Goal: Task Accomplishment & Management: Complete application form

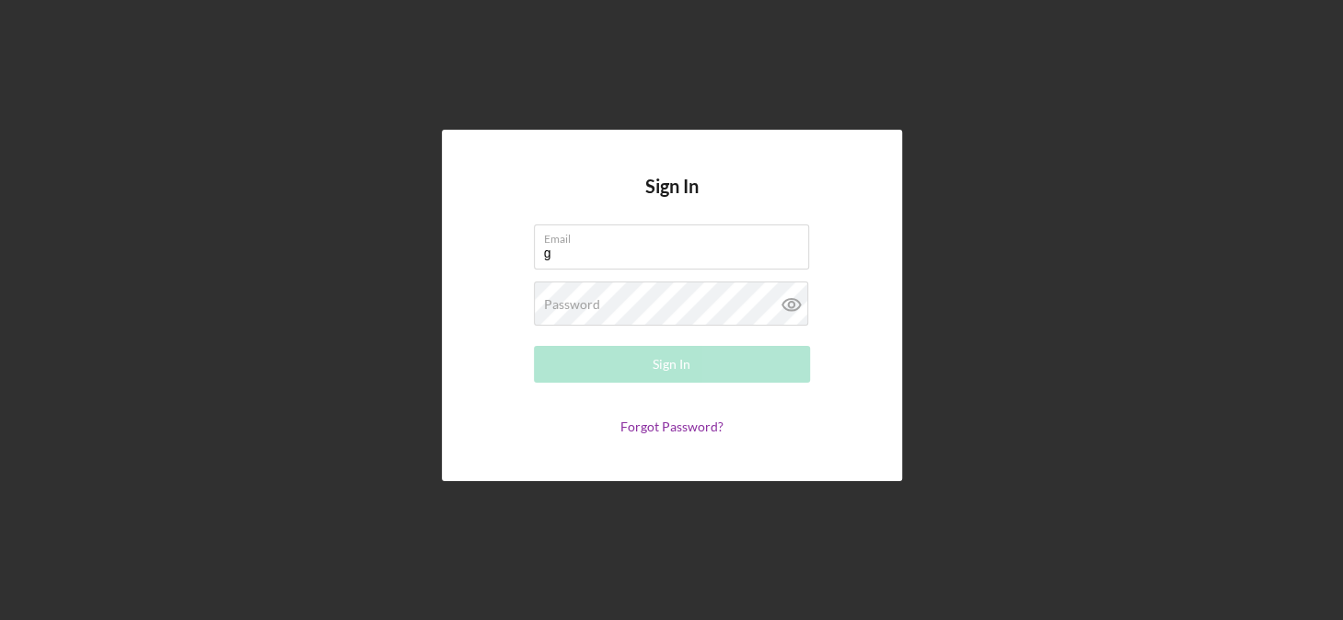
type input "[EMAIL_ADDRESS][DOMAIN_NAME]"
click at [594, 307] on label "Password" at bounding box center [572, 304] width 56 height 15
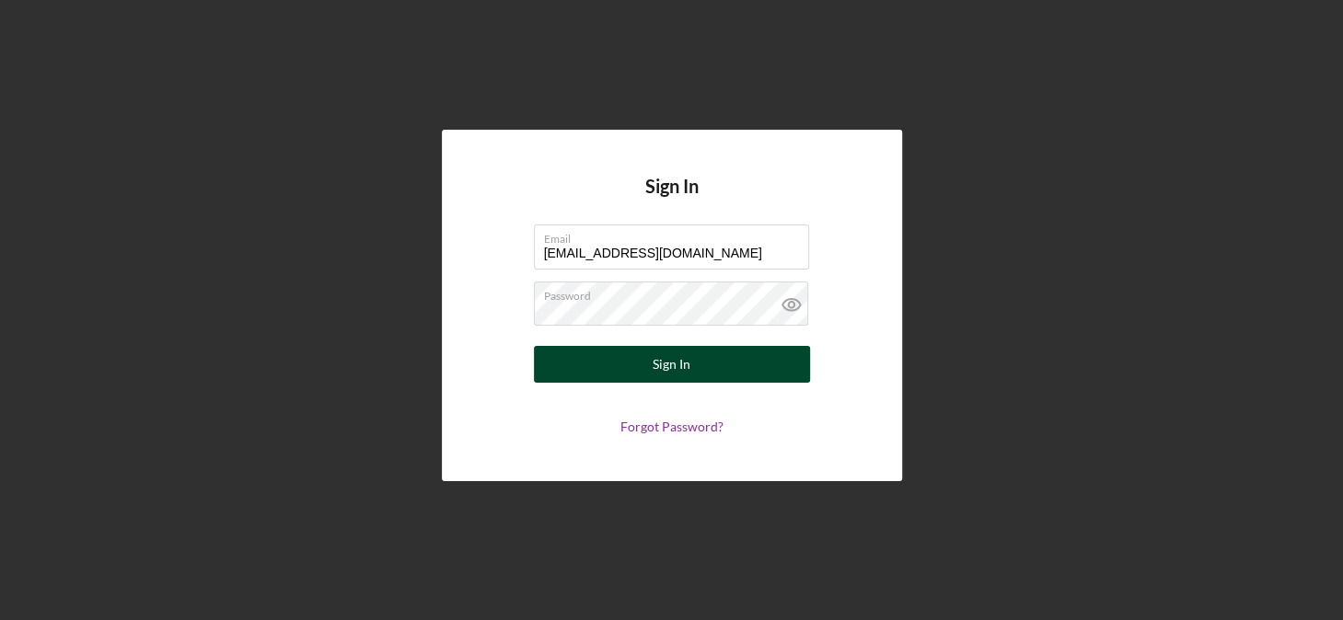
click at [663, 373] on div "Sign In" at bounding box center [672, 364] width 38 height 37
click at [650, 369] on button "Sign In" at bounding box center [672, 364] width 276 height 37
click at [666, 373] on div "Sign In" at bounding box center [672, 364] width 38 height 37
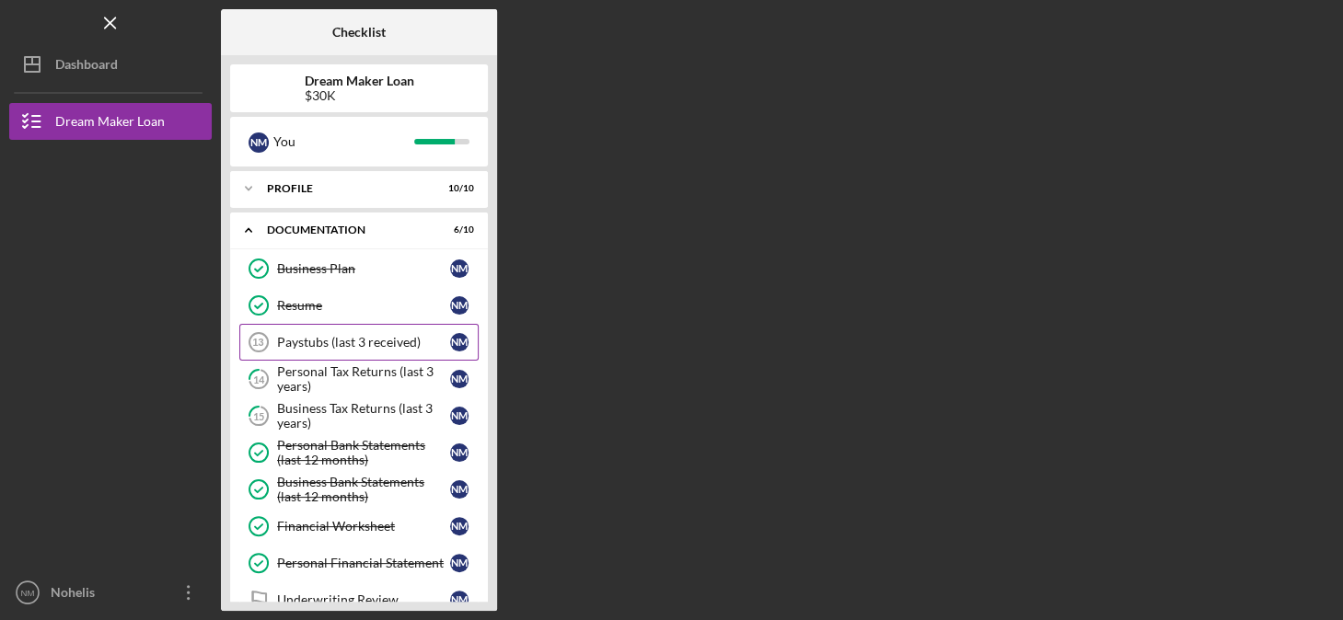
click at [342, 337] on div "Paystubs (last 3 received)" at bounding box center [363, 342] width 173 height 15
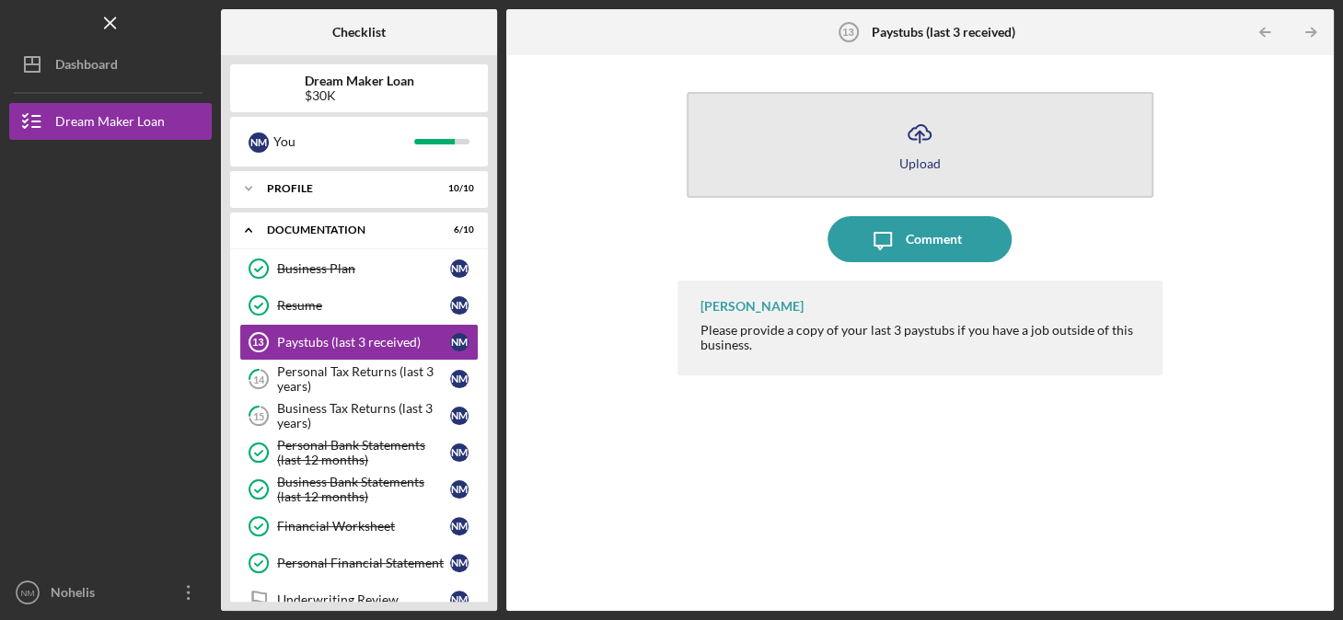
click at [921, 146] on icon "Icon/Upload" at bounding box center [919, 133] width 46 height 46
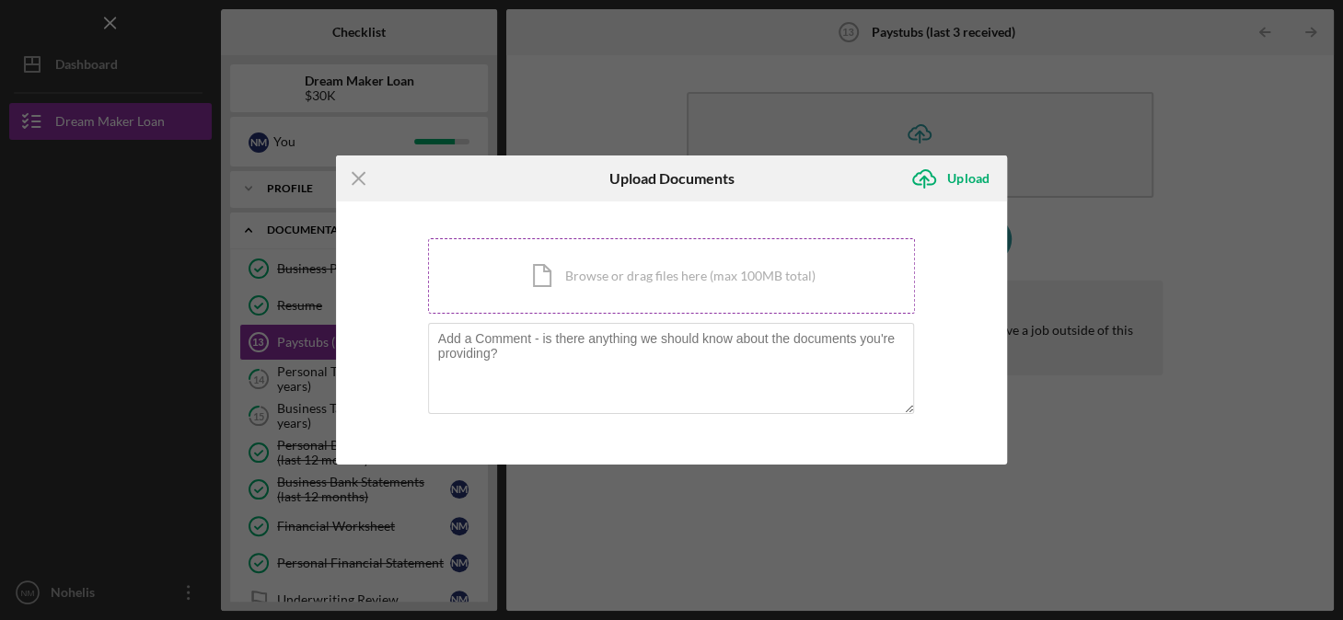
click at [547, 279] on div "Icon/Document Browse or drag files here (max 100MB total) Tap to choose files o…" at bounding box center [672, 275] width 488 height 75
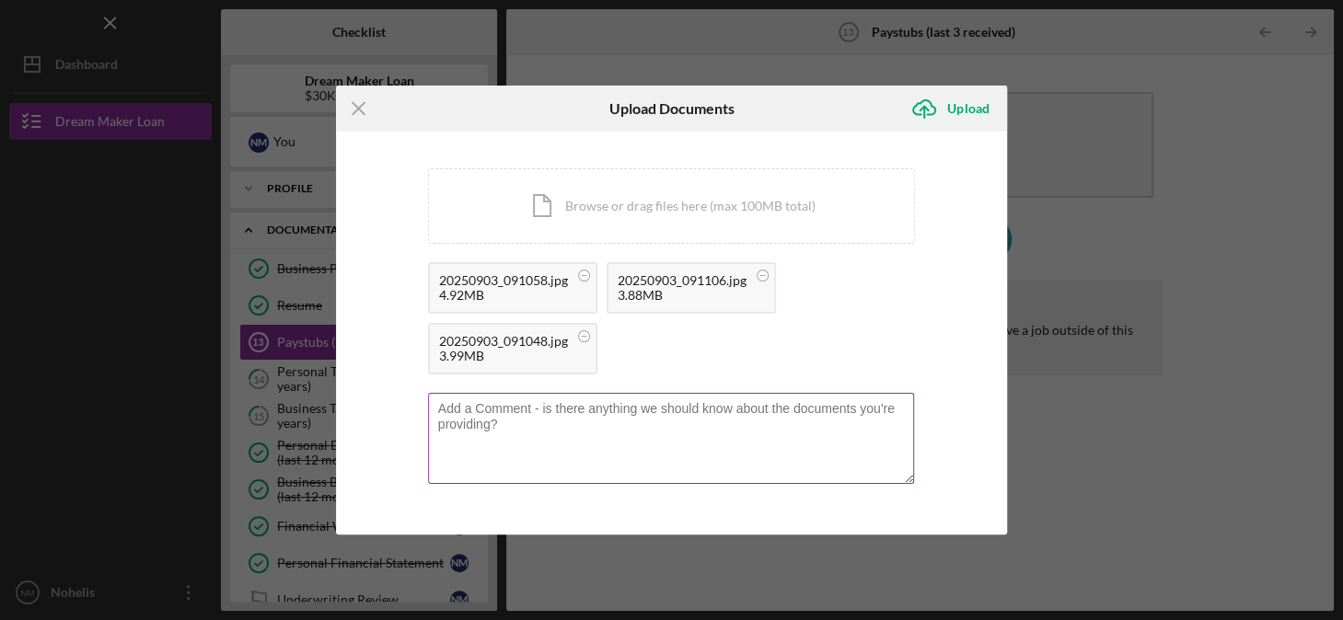
click at [499, 422] on textarea at bounding box center [671, 438] width 487 height 90
paste textarea "The payment receipts belong to my husband [PERSON_NAME] [PERSON_NAME], who is m…"
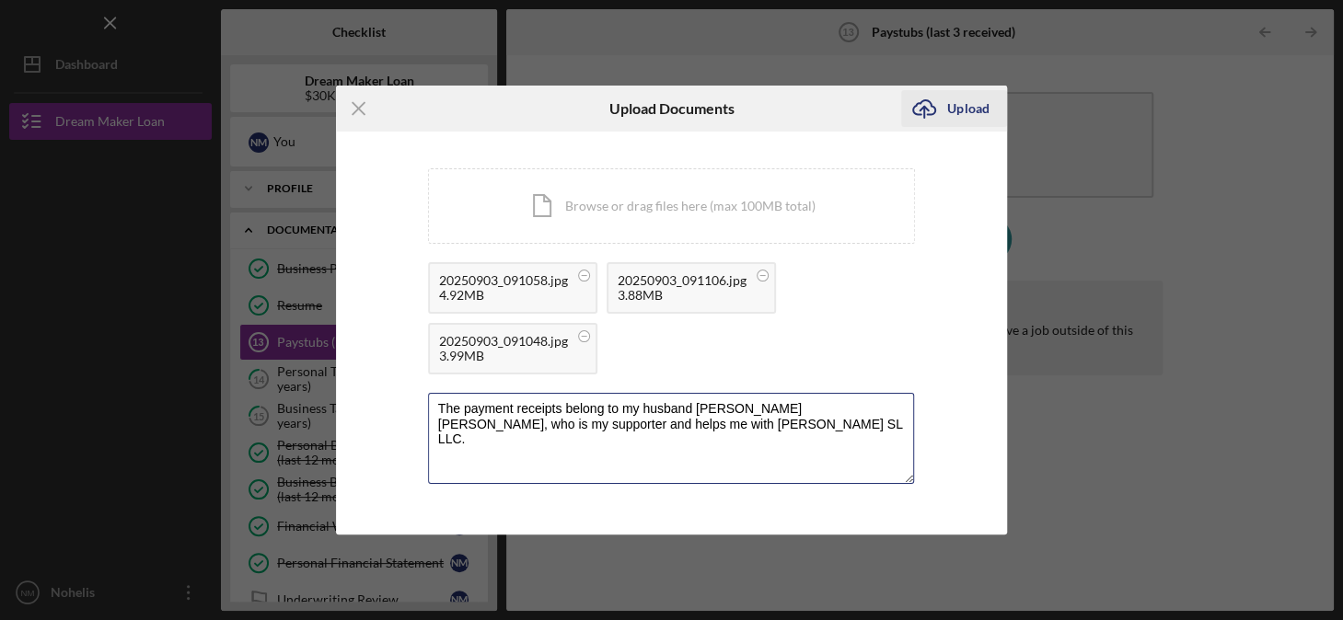
type textarea "The payment receipts belong to my husband [PERSON_NAME] [PERSON_NAME], who is m…"
click at [966, 110] on div "Upload" at bounding box center [967, 108] width 41 height 37
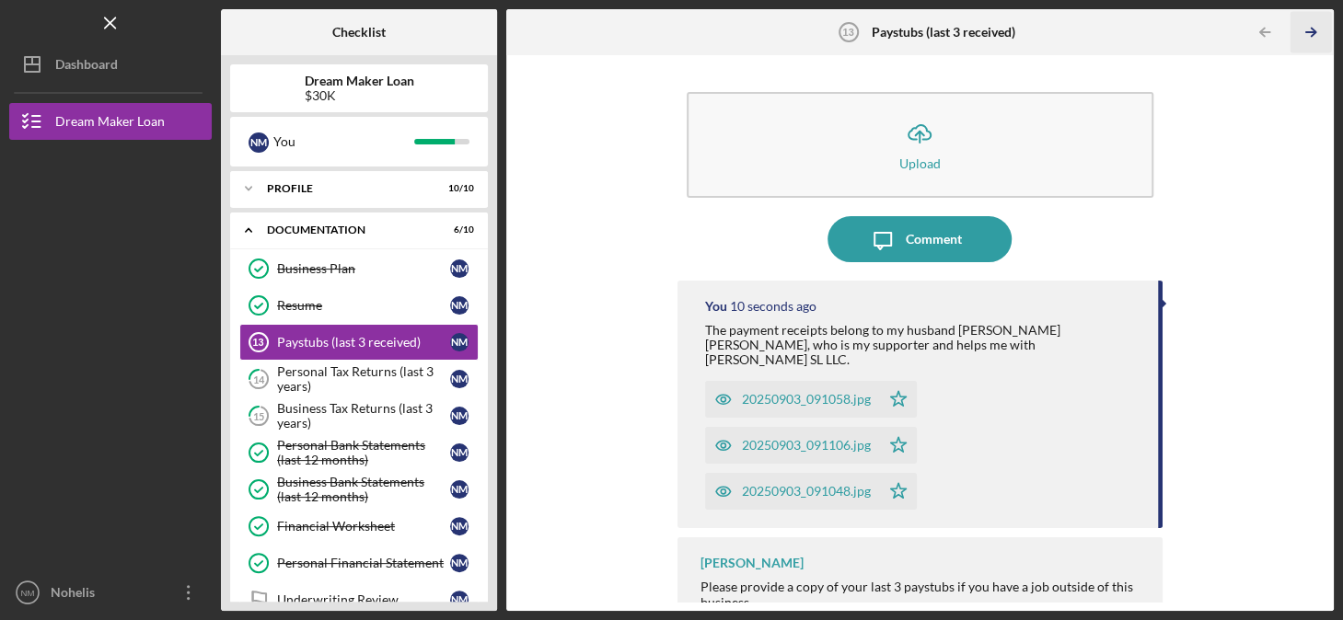
click at [1311, 36] on polyline "button" at bounding box center [1313, 33] width 5 height 8
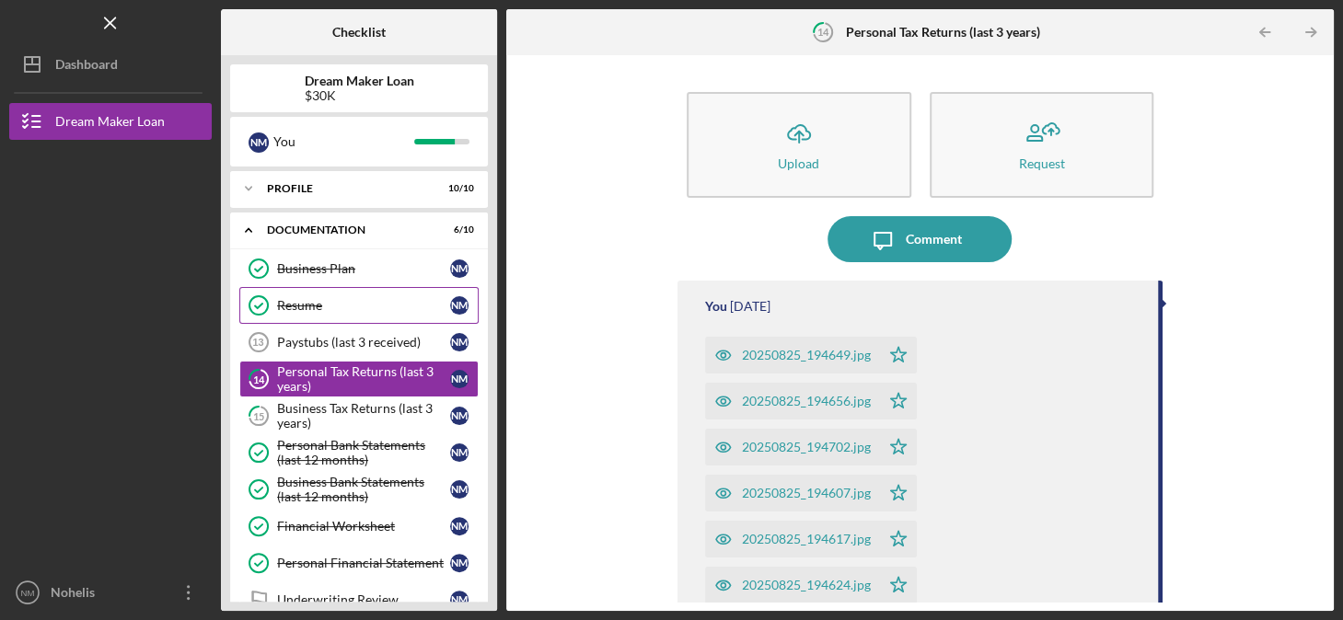
click at [288, 303] on div "Resume" at bounding box center [363, 305] width 173 height 15
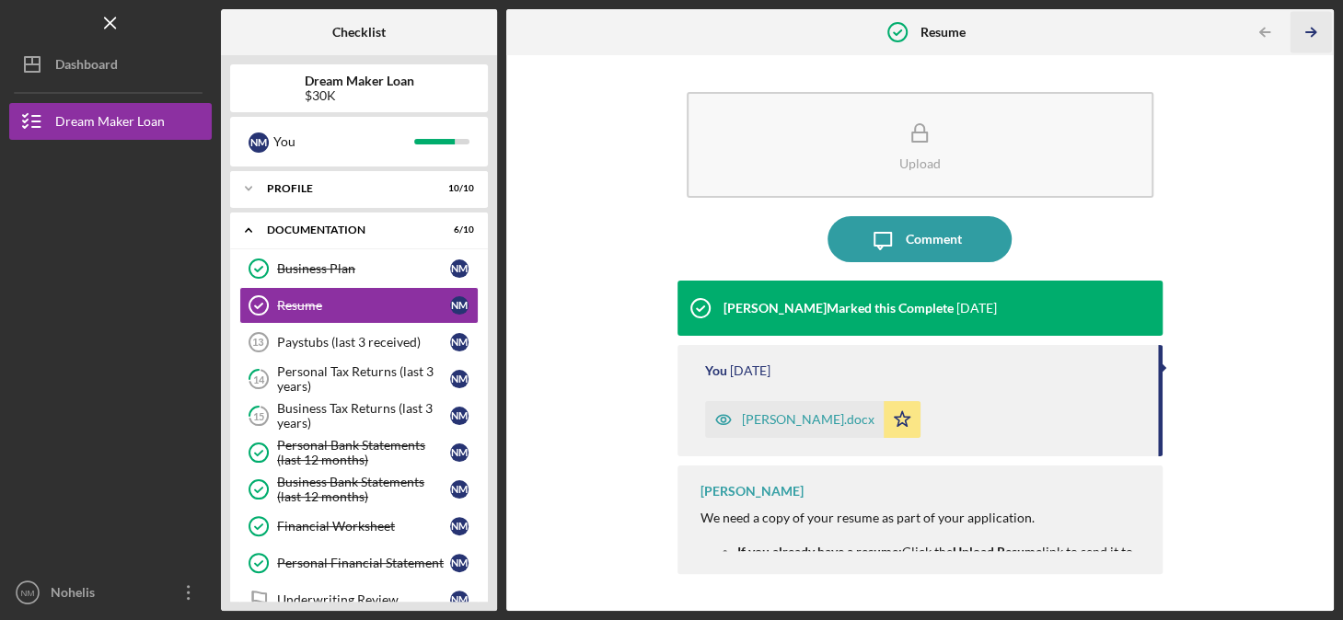
click at [1311, 30] on icon "Icon/Table Pagination Arrow" at bounding box center [1310, 32] width 41 height 41
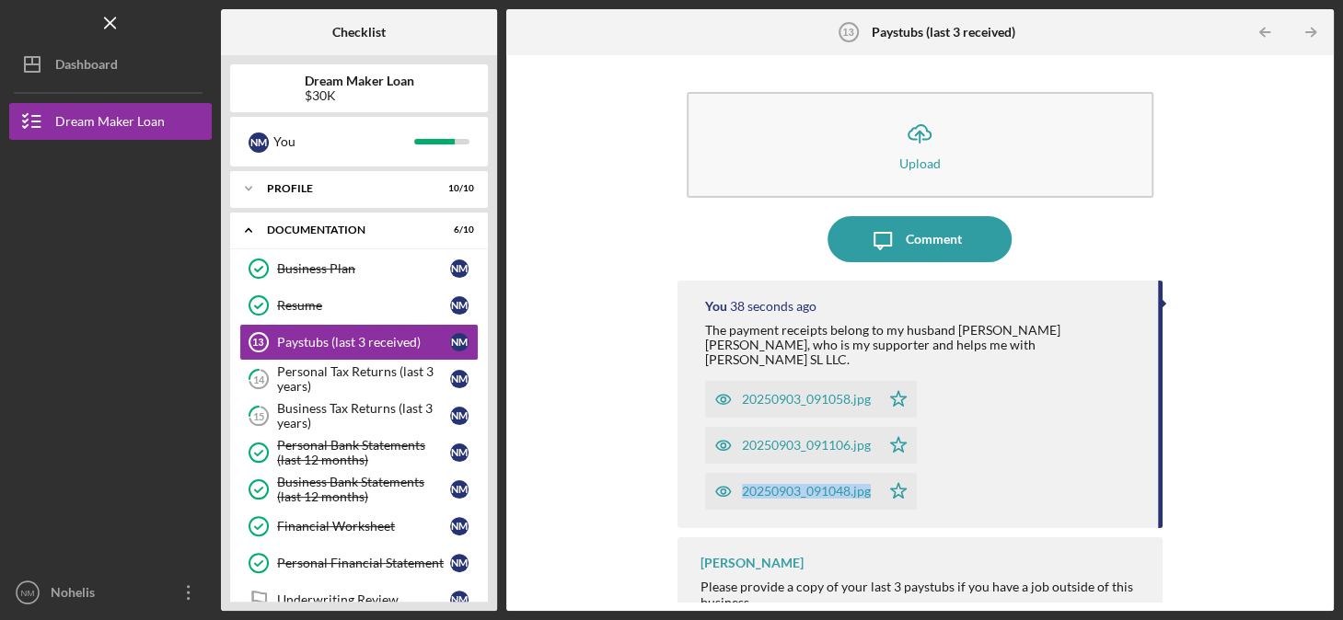
drag, startPoint x: 1155, startPoint y: 413, endPoint x: 1153, endPoint y: 452, distance: 38.7
click at [1153, 452] on div "You 38 seconds ago The payment receipts belong to my husband [PERSON_NAME] [PER…" at bounding box center [919, 405] width 485 height 248
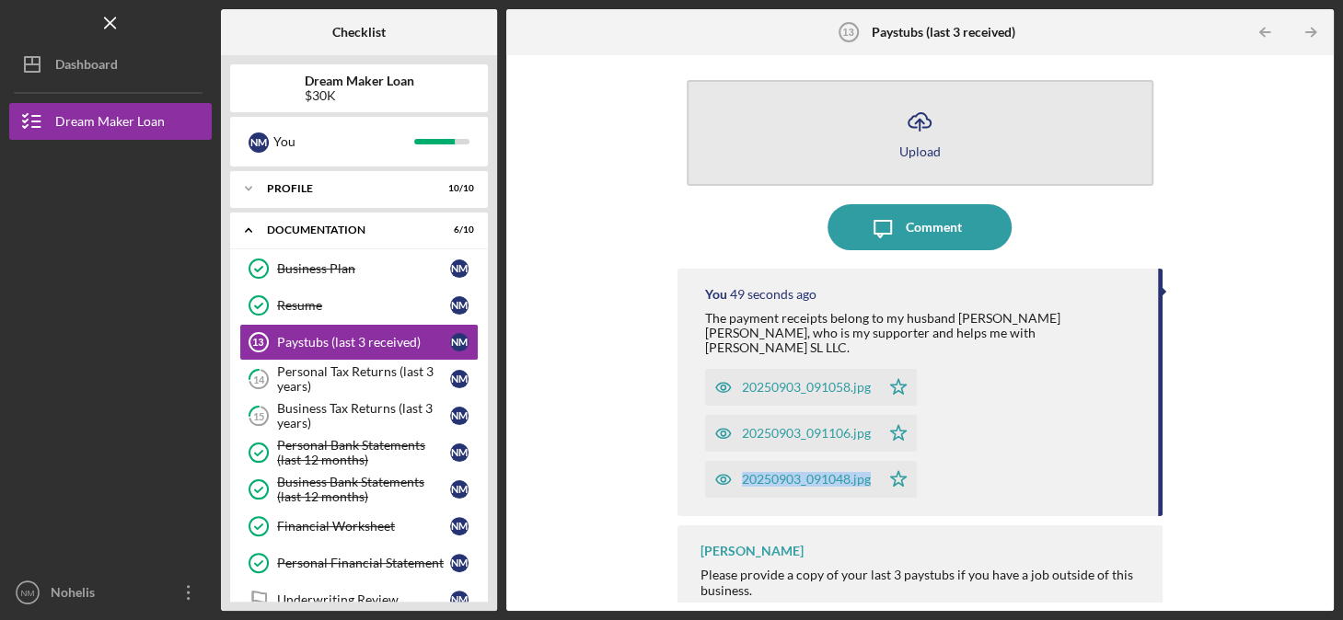
click at [919, 129] on line "button" at bounding box center [919, 125] width 0 height 11
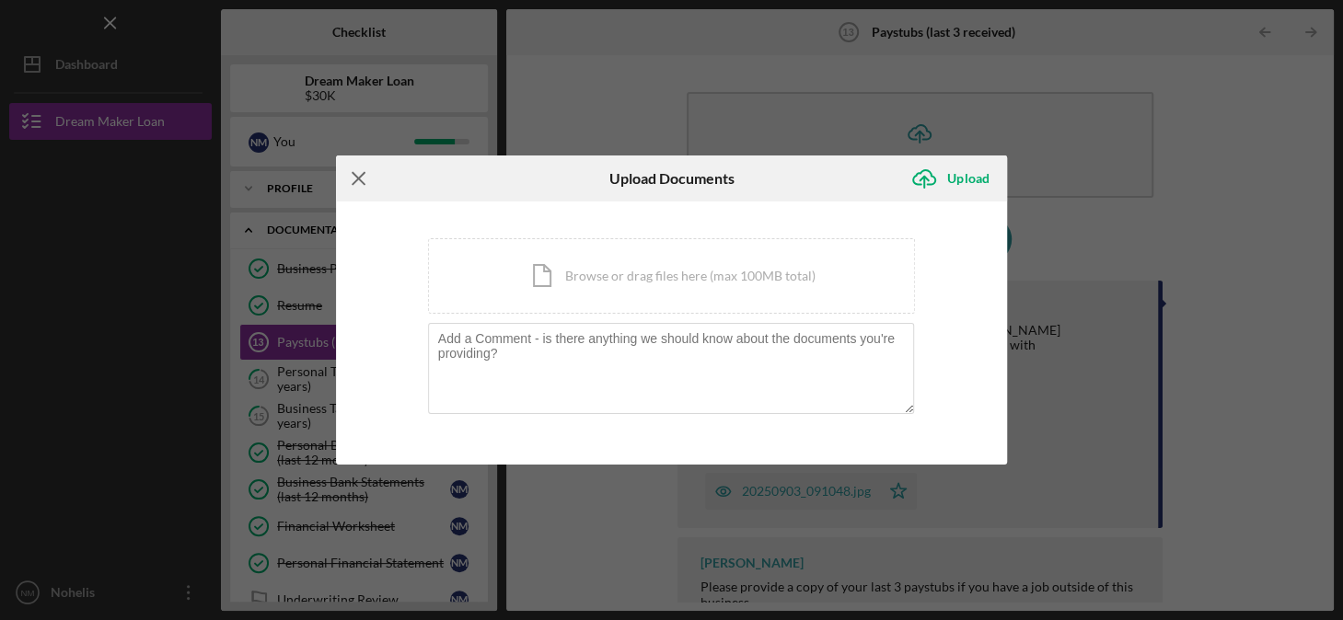
click at [360, 185] on icon "Icon/Menu Close" at bounding box center [359, 179] width 46 height 46
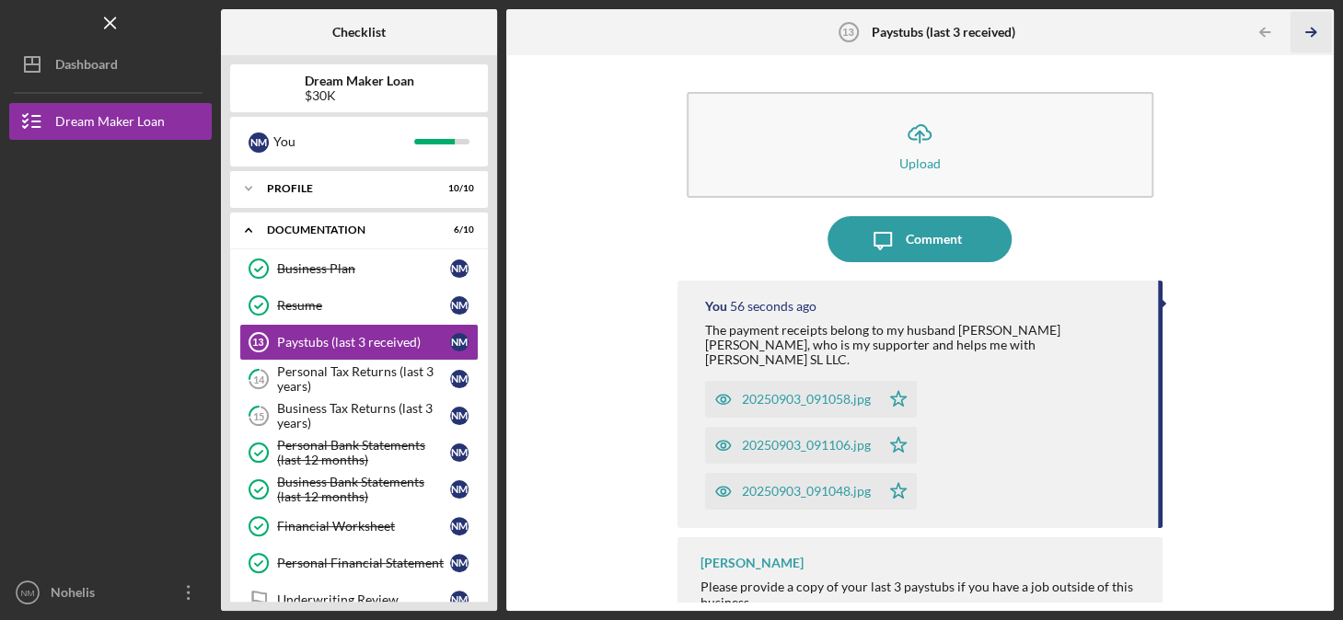
click at [1312, 28] on icon "Icon/Table Pagination Arrow" at bounding box center [1310, 32] width 41 height 41
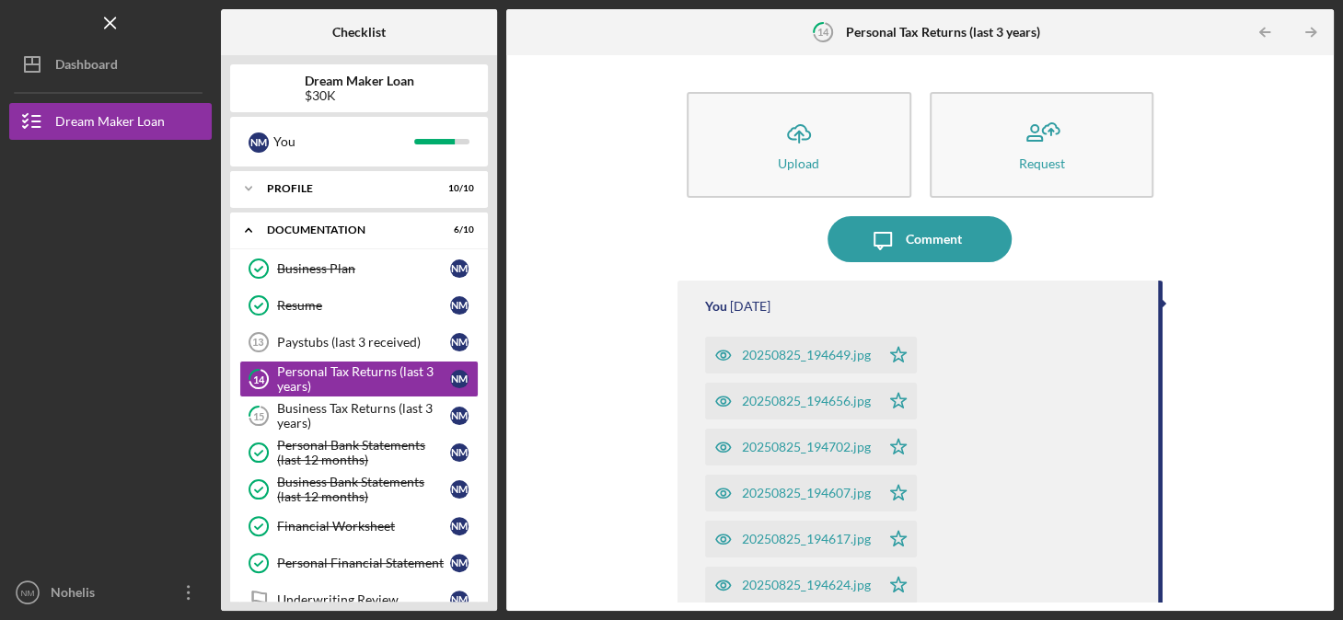
drag, startPoint x: 1318, startPoint y: 230, endPoint x: 1318, endPoint y: 267, distance: 36.8
click at [1318, 267] on div "Icon/Upload Upload Request Icon/Message Comment You [DATE] 20250825_194649.jpg …" at bounding box center [919, 332] width 809 height 537
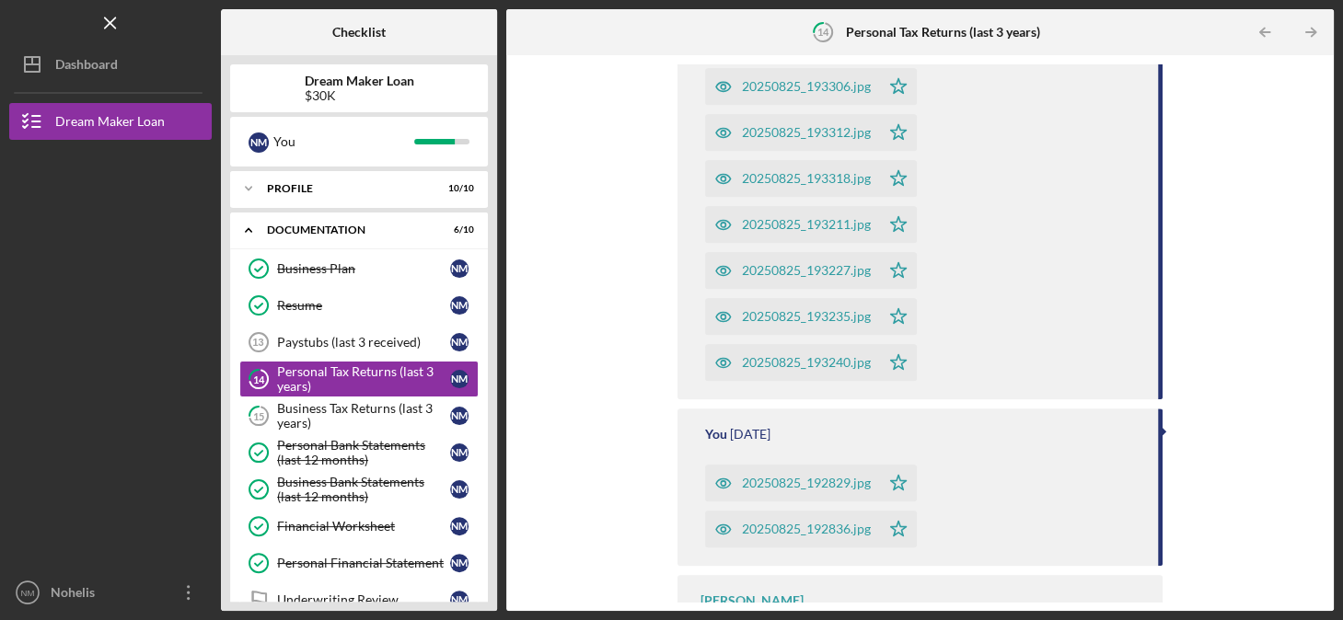
scroll to position [960, 0]
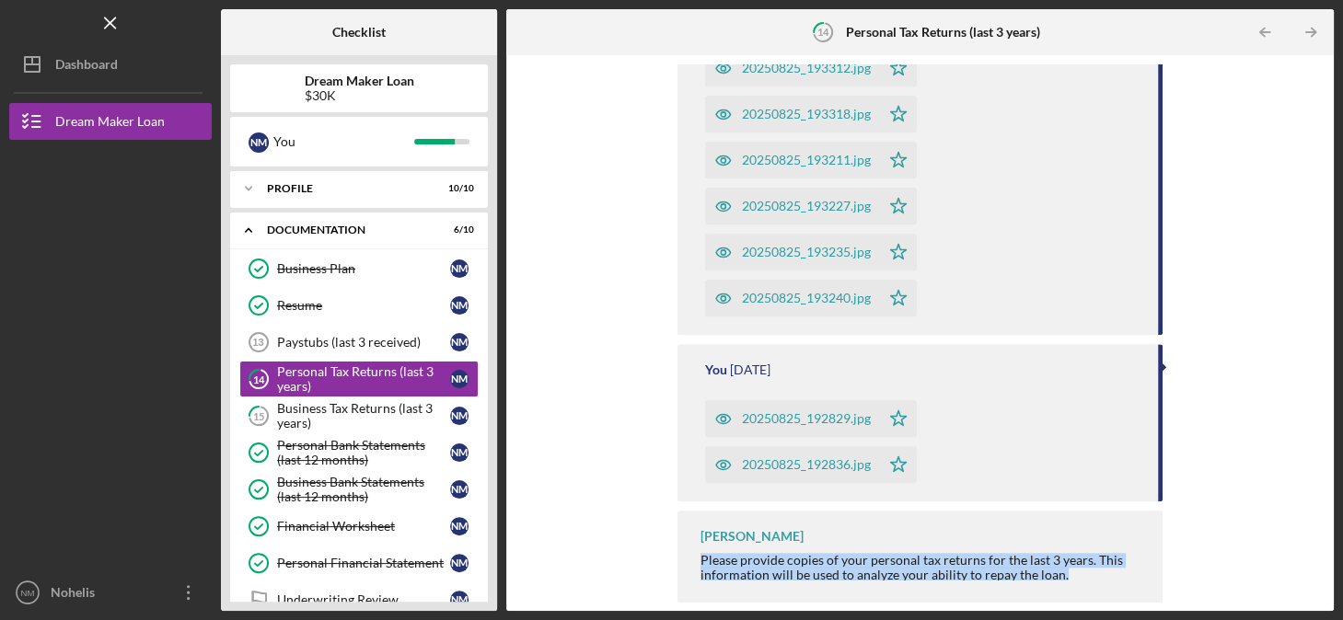
drag, startPoint x: 699, startPoint y: 559, endPoint x: 1067, endPoint y: 593, distance: 369.7
click at [1067, 593] on div "[PERSON_NAME] Please provide copies of your personal tax returns for the last 3…" at bounding box center [919, 557] width 485 height 92
drag, startPoint x: 1067, startPoint y: 593, endPoint x: 1017, endPoint y: 564, distance: 57.3
copy div "Please provide copies of your personal tax returns for the last 3 years. This i…"
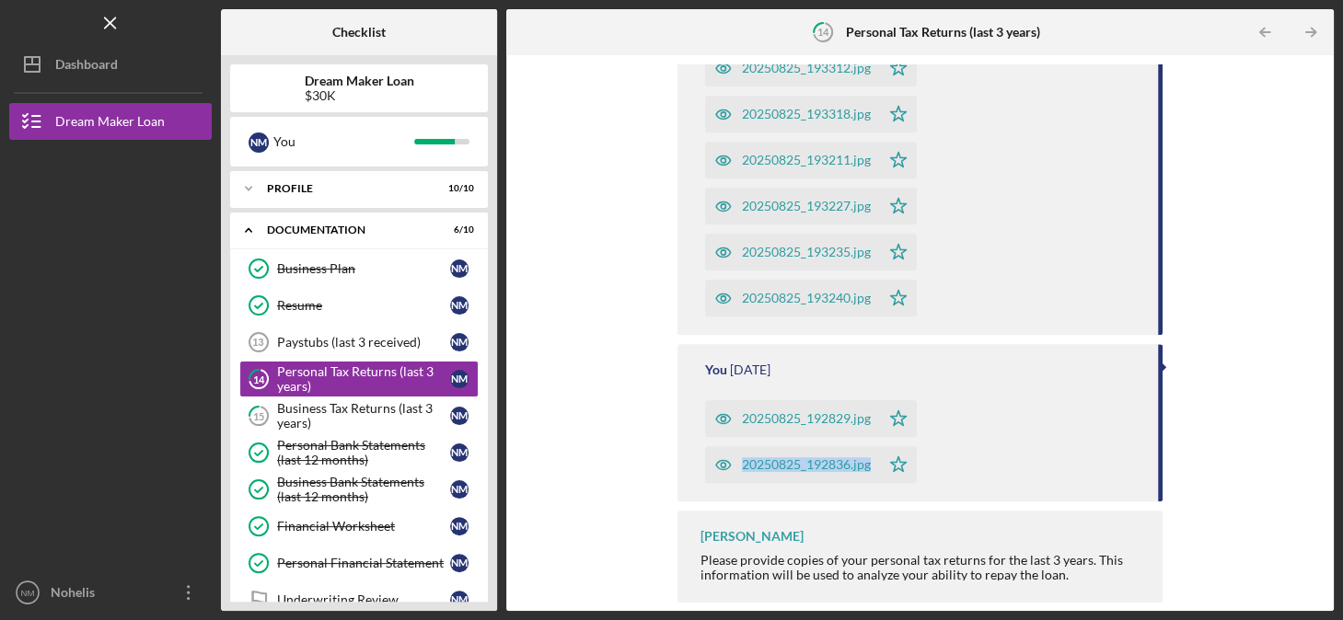
drag, startPoint x: 1318, startPoint y: 475, endPoint x: 1317, endPoint y: 406, distance: 69.0
click at [1317, 406] on div "Icon/Upload Upload Request Icon/Message Comment You [DATE] 20250825_194649.jpg …" at bounding box center [919, 332] width 809 height 537
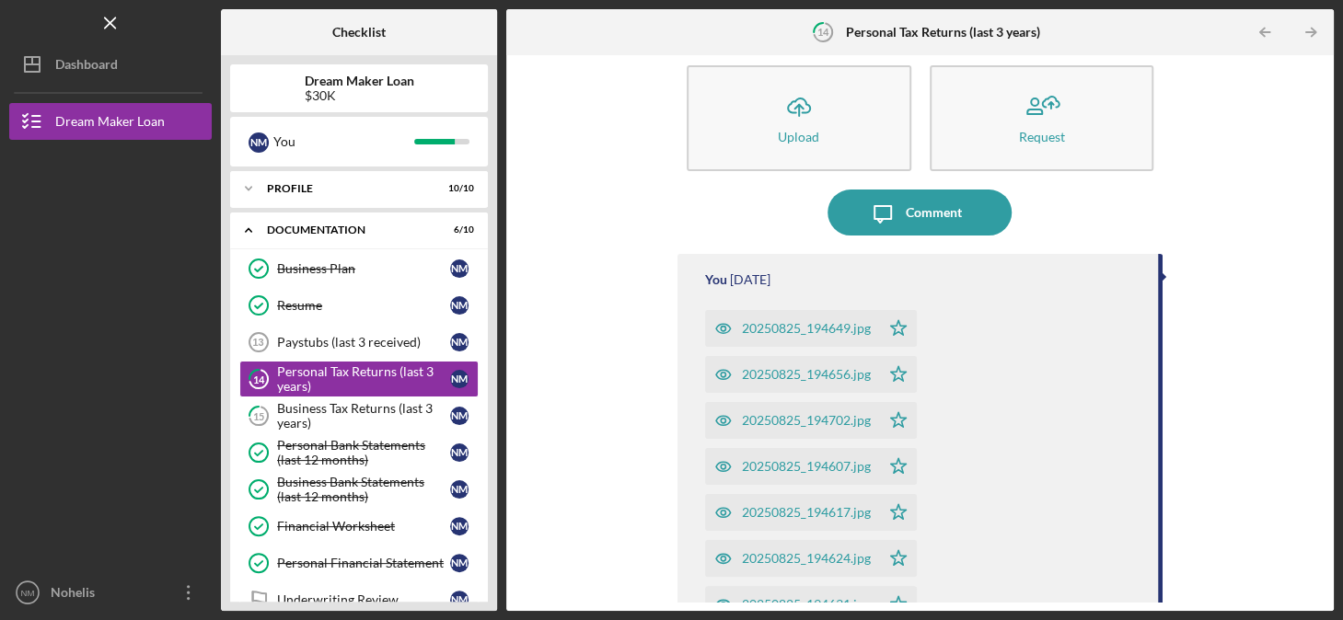
scroll to position [0, 0]
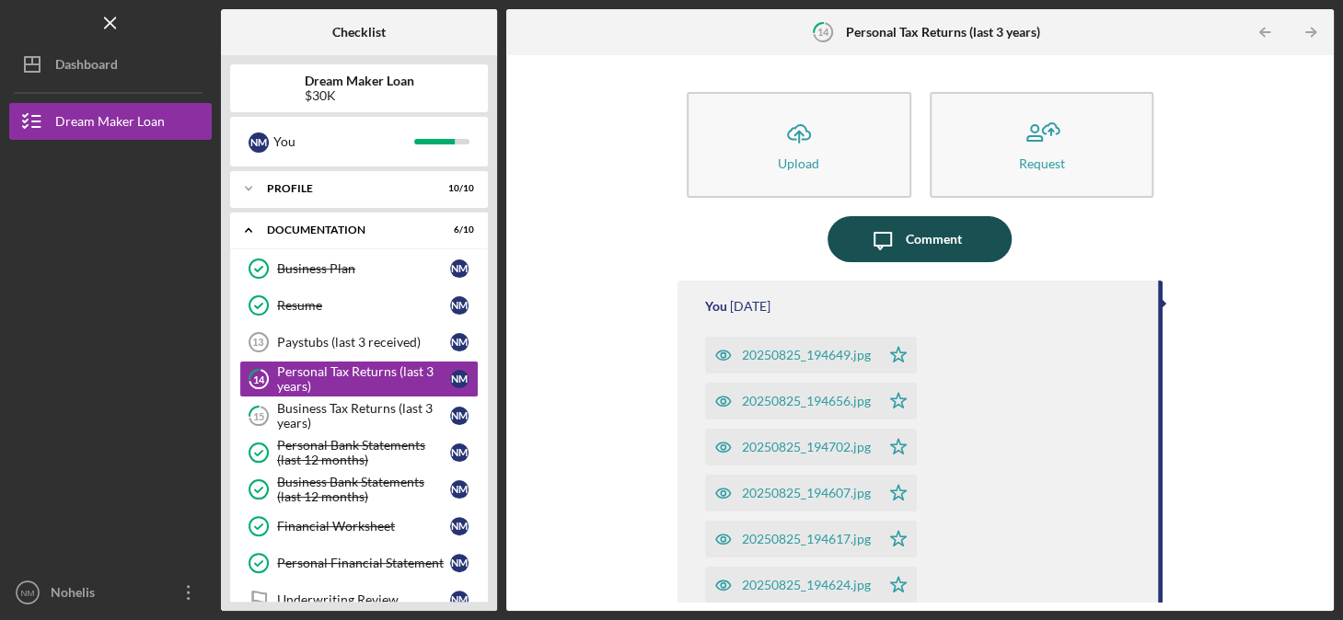
click at [924, 240] on div "Comment" at bounding box center [934, 239] width 56 height 46
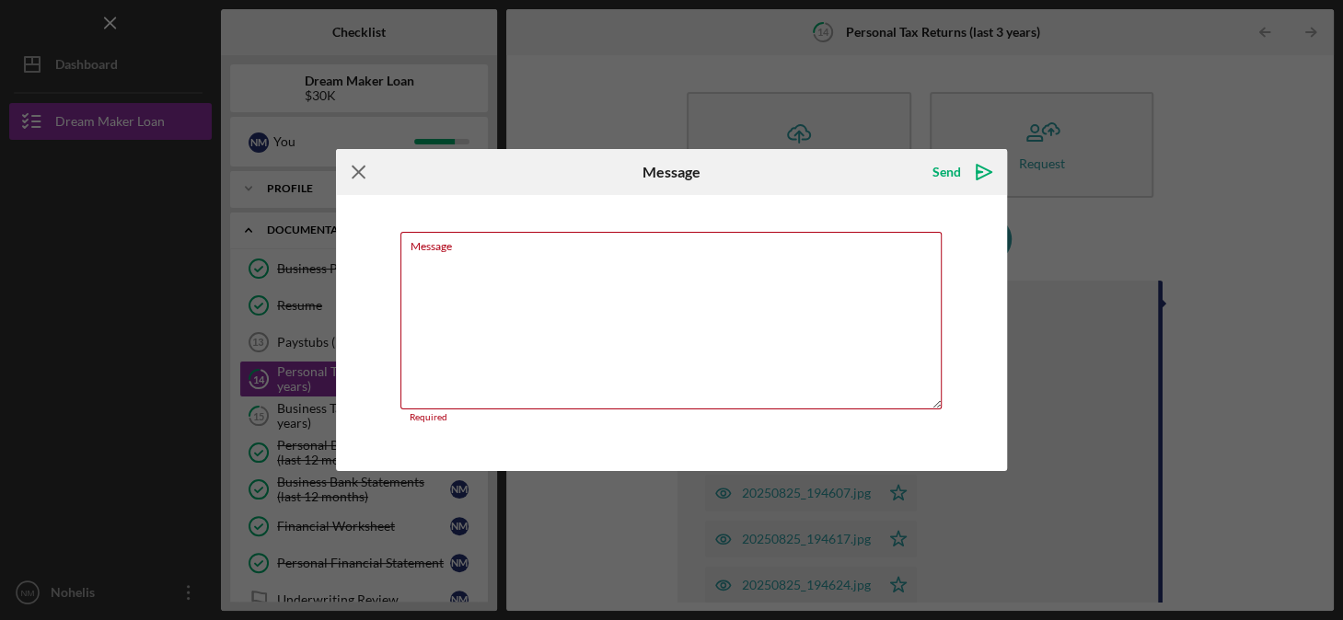
click at [348, 168] on icon "Icon/Menu Close" at bounding box center [359, 172] width 46 height 46
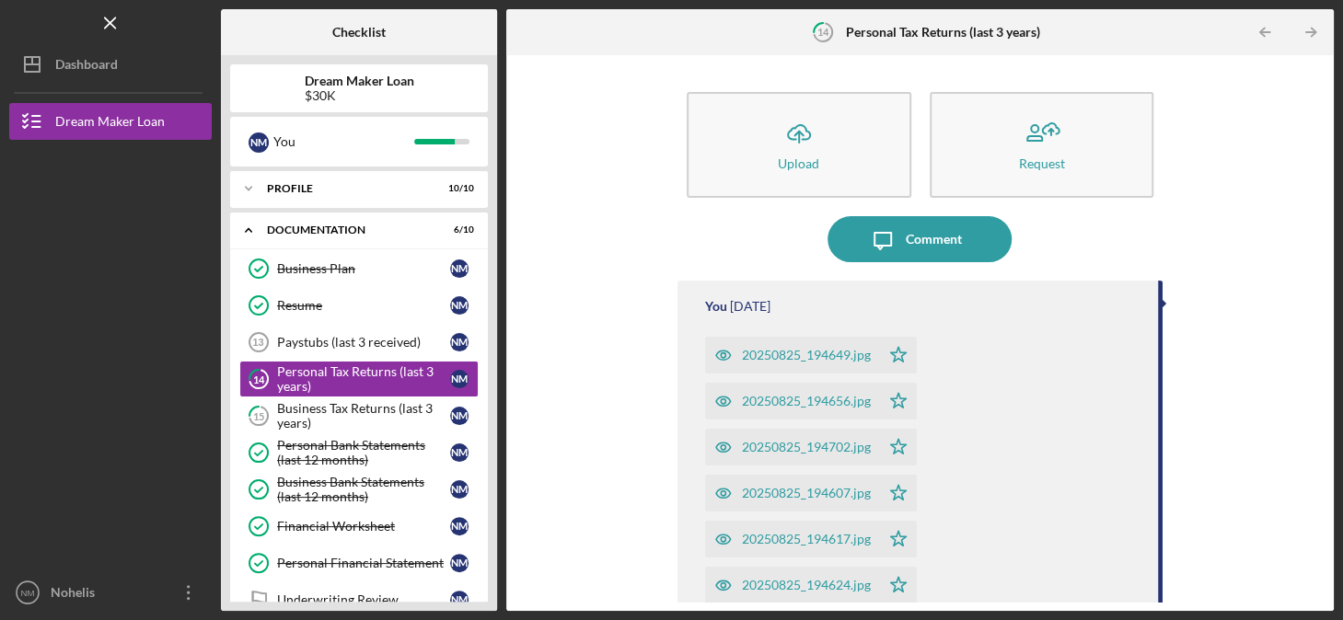
drag, startPoint x: 1318, startPoint y: 202, endPoint x: 1321, endPoint y: 283, distance: 82.0
click at [1321, 283] on div "Icon/Upload Upload Request Icon/Message Comment You [DATE] 20250825_194649.jpg …" at bounding box center [919, 332] width 809 height 537
click at [1249, 278] on div "Icon/Upload Upload Request Icon/Message Comment You [DATE] 20250825_194649.jpg …" at bounding box center [919, 332] width 809 height 537
click at [921, 244] on div "Comment" at bounding box center [934, 239] width 56 height 46
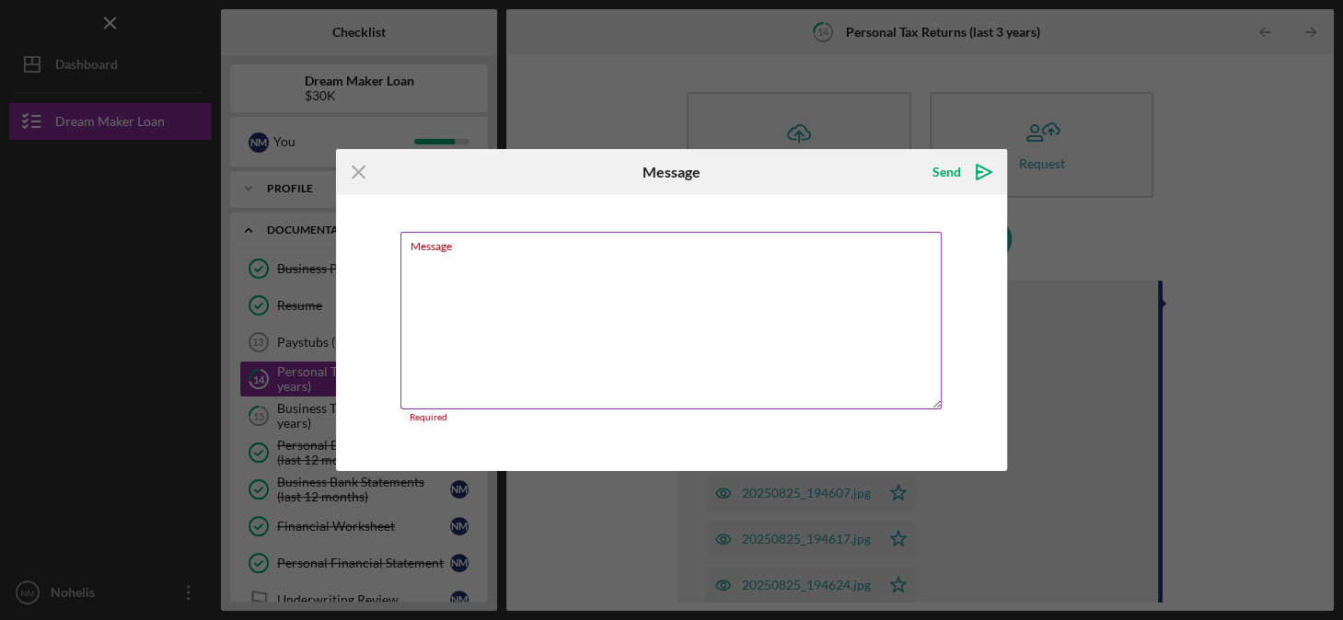
paste textarea "I attach personal statements for the years 2022, 2023 and 2024."
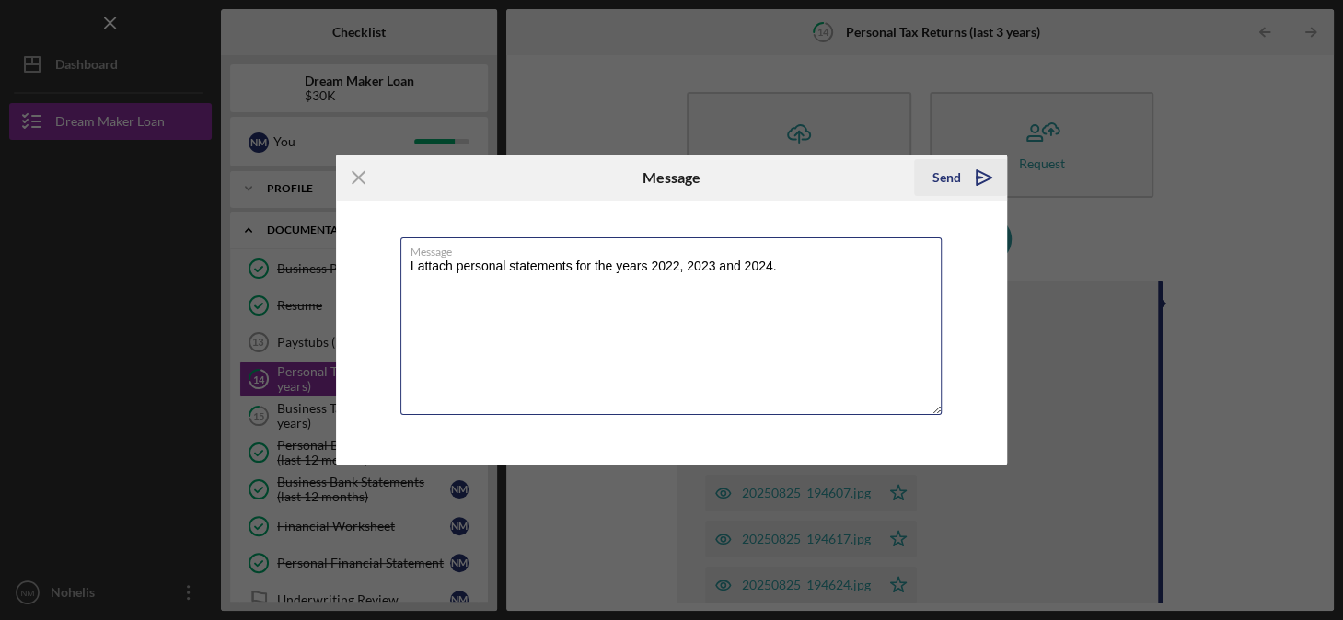
type textarea "I attach personal statements for the years 2022, 2023 and 2024."
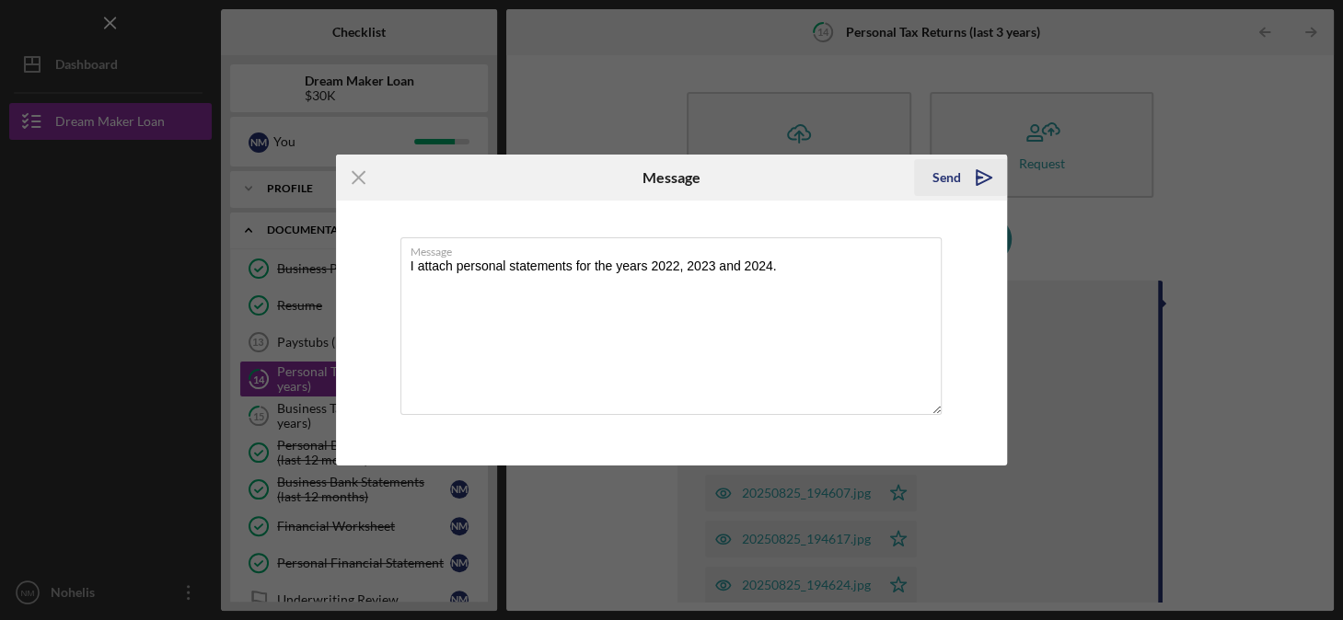
click at [953, 170] on div "Send" at bounding box center [946, 177] width 29 height 37
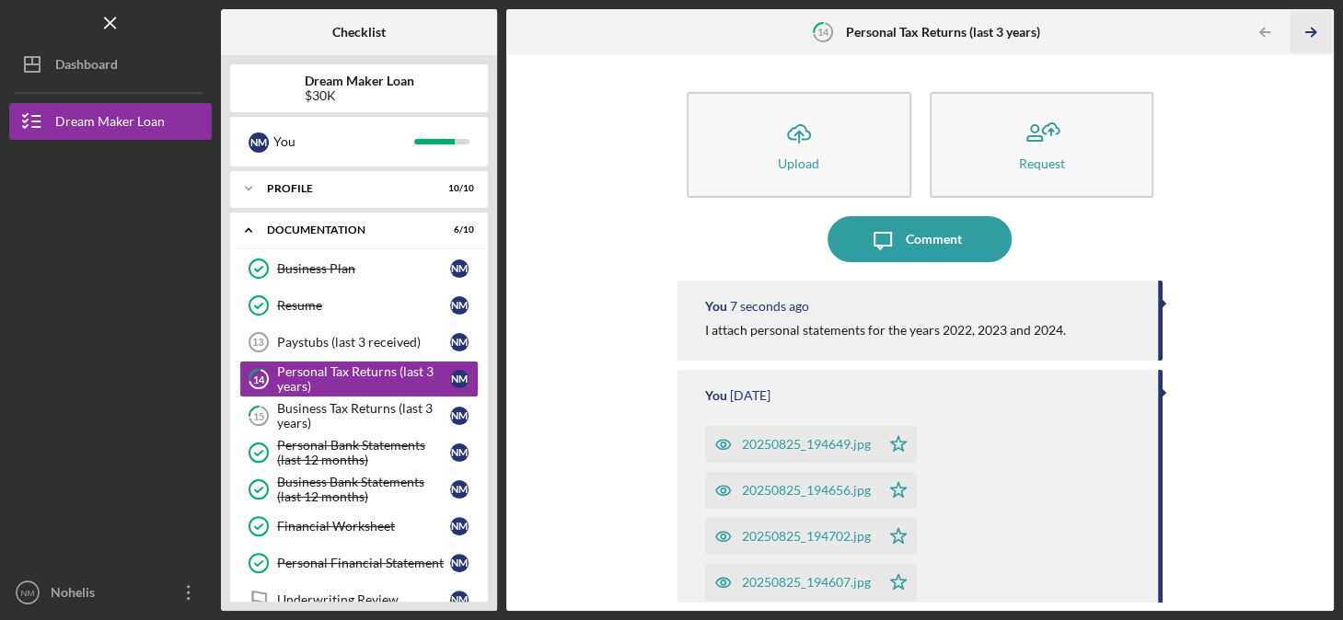
click at [1306, 24] on icon "Icon/Table Pagination Arrow" at bounding box center [1310, 32] width 41 height 41
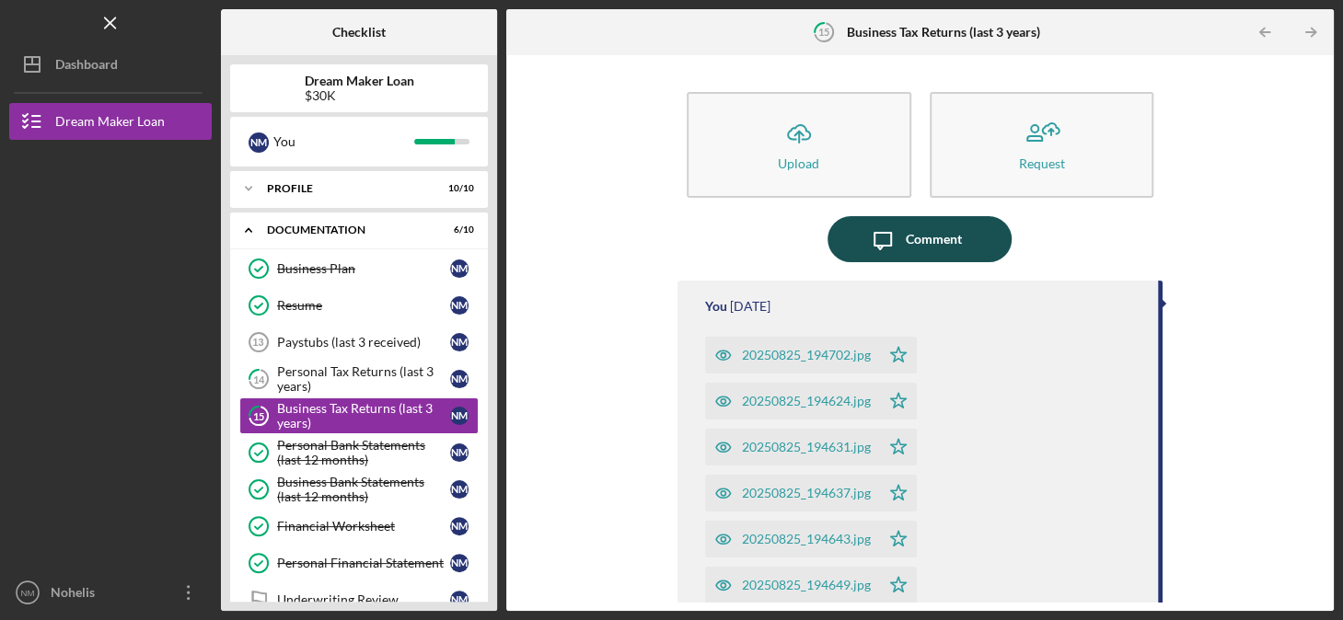
click at [911, 241] on div "Comment" at bounding box center [934, 239] width 56 height 46
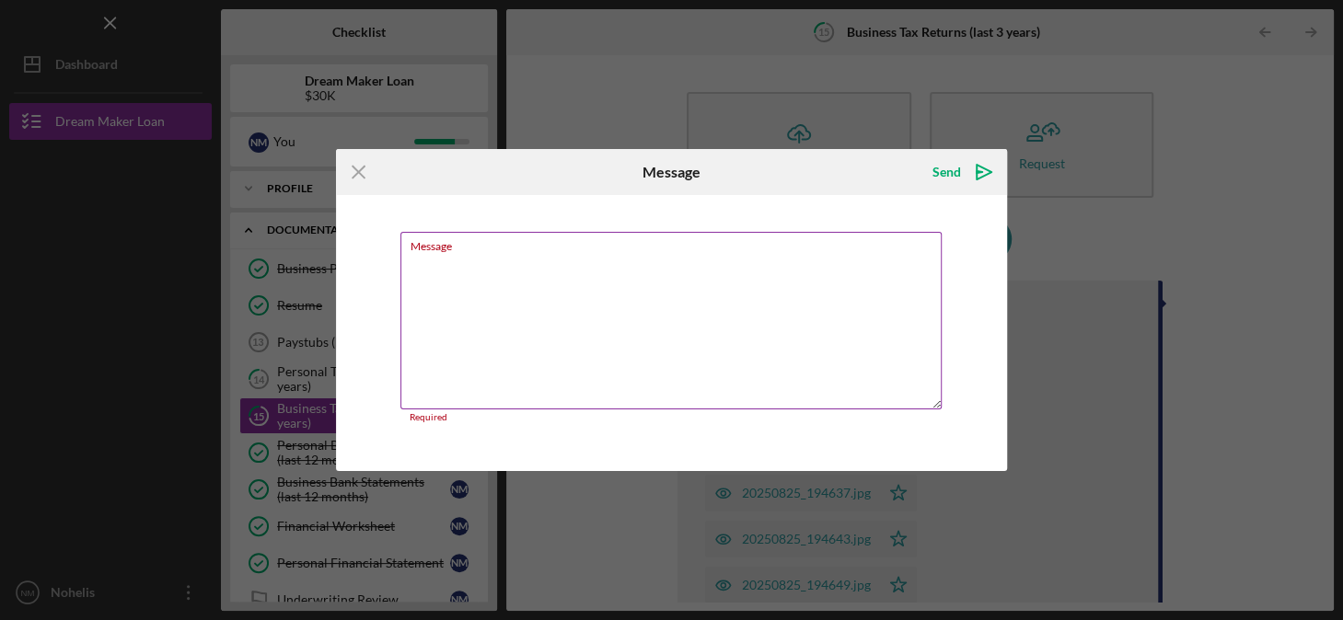
paste textarea "Because it is a single-member LLC, it files taxes as a sole proprietor, using S…"
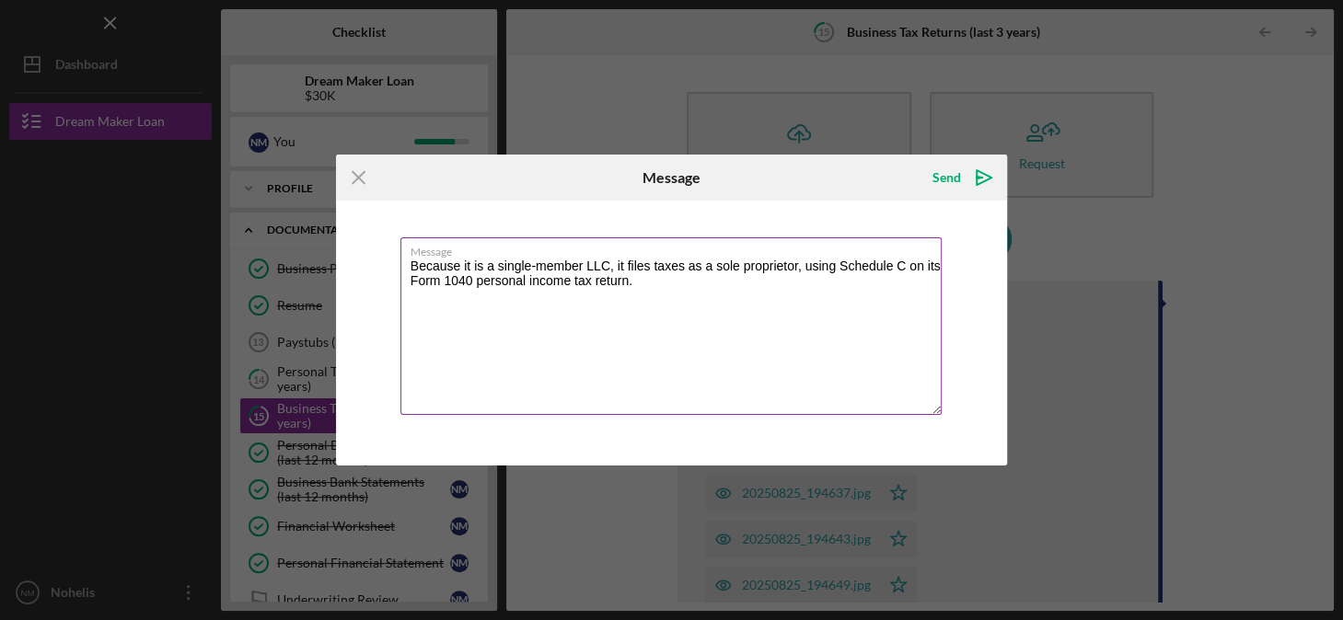
click at [770, 322] on textarea "Because it is a single-member LLC, it files taxes as a sole proprietor, using S…" at bounding box center [671, 326] width 542 height 178
paste textarea "The first declaration of Ganesha SL LLC was in [DATE] when it was opened and th…"
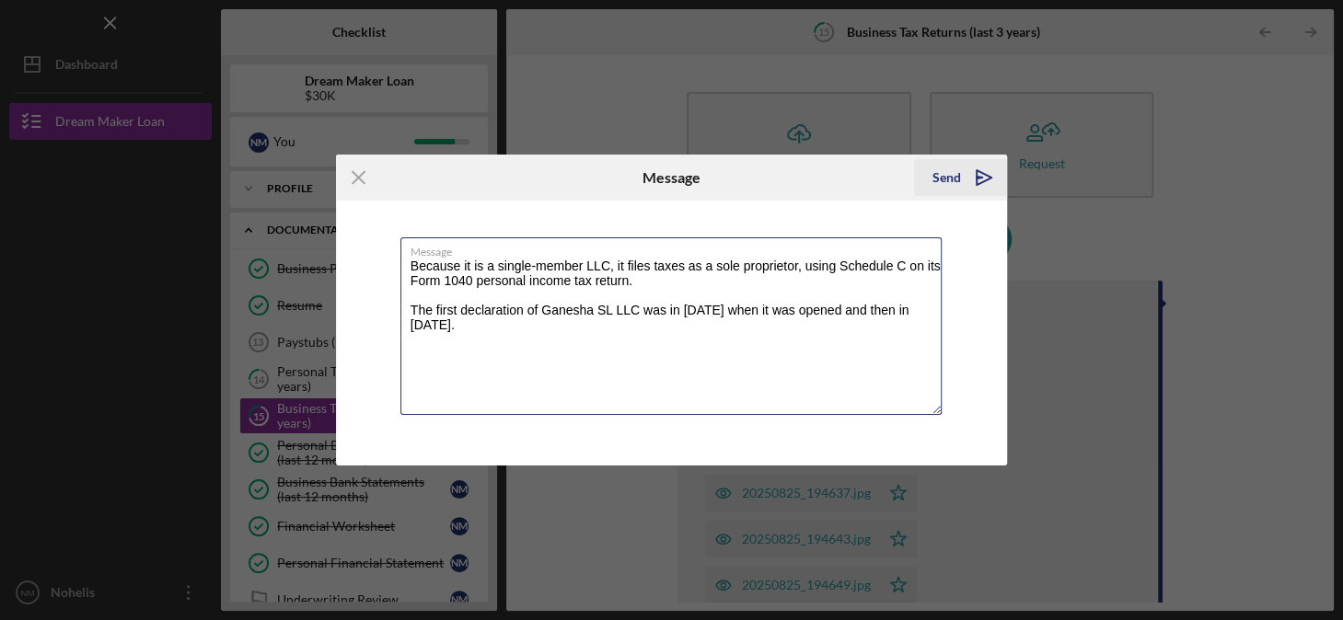
type textarea "Because it is a single-member LLC, it files taxes as a sole proprietor, using S…"
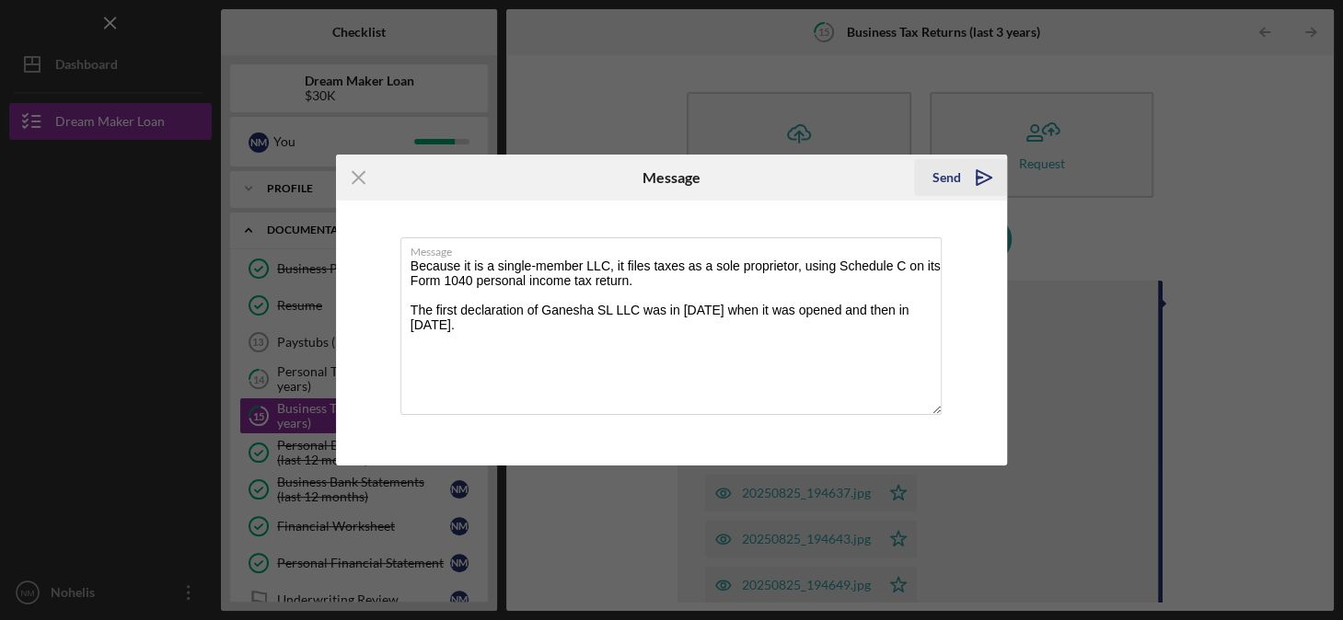
click at [966, 177] on icon "Icon/icon-invite-send" at bounding box center [984, 178] width 46 height 46
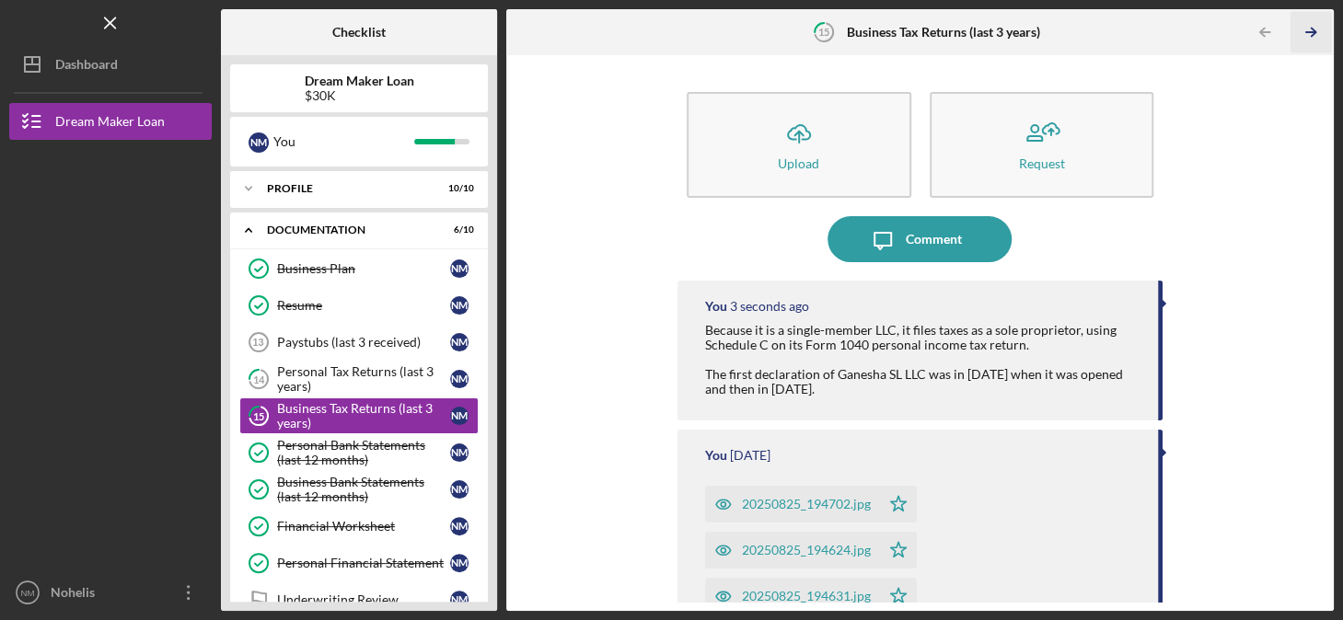
click at [1312, 30] on icon "Icon/Table Pagination Arrow" at bounding box center [1310, 32] width 41 height 41
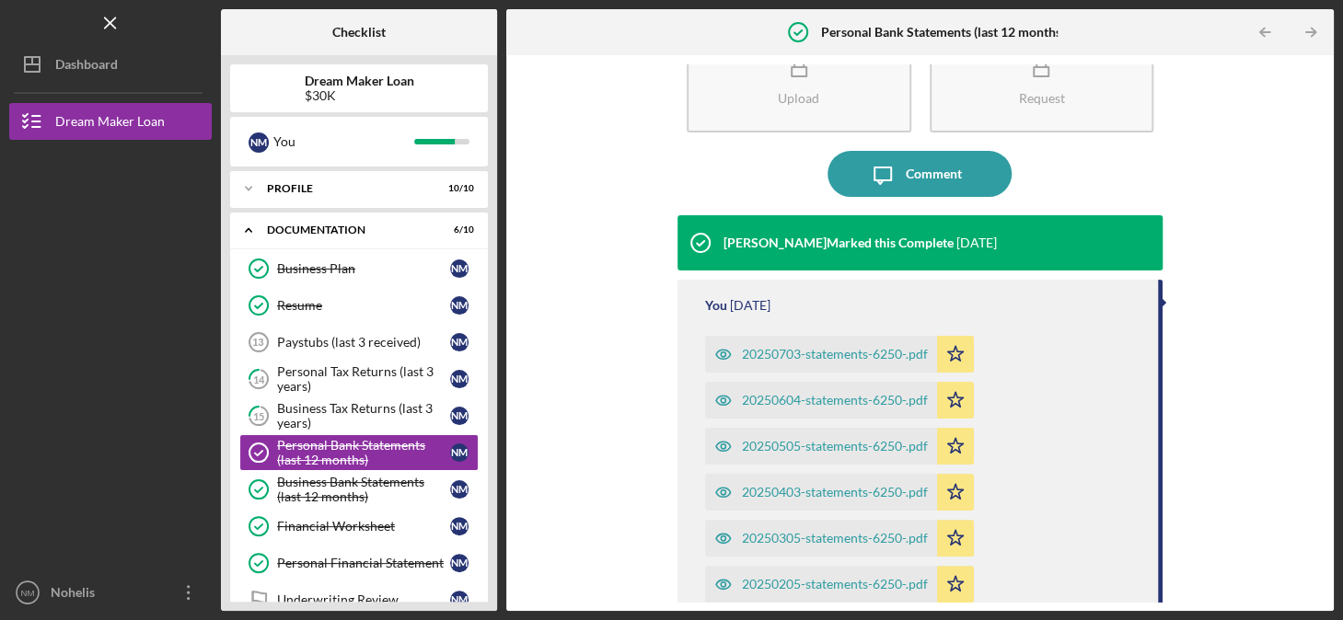
scroll to position [139, 0]
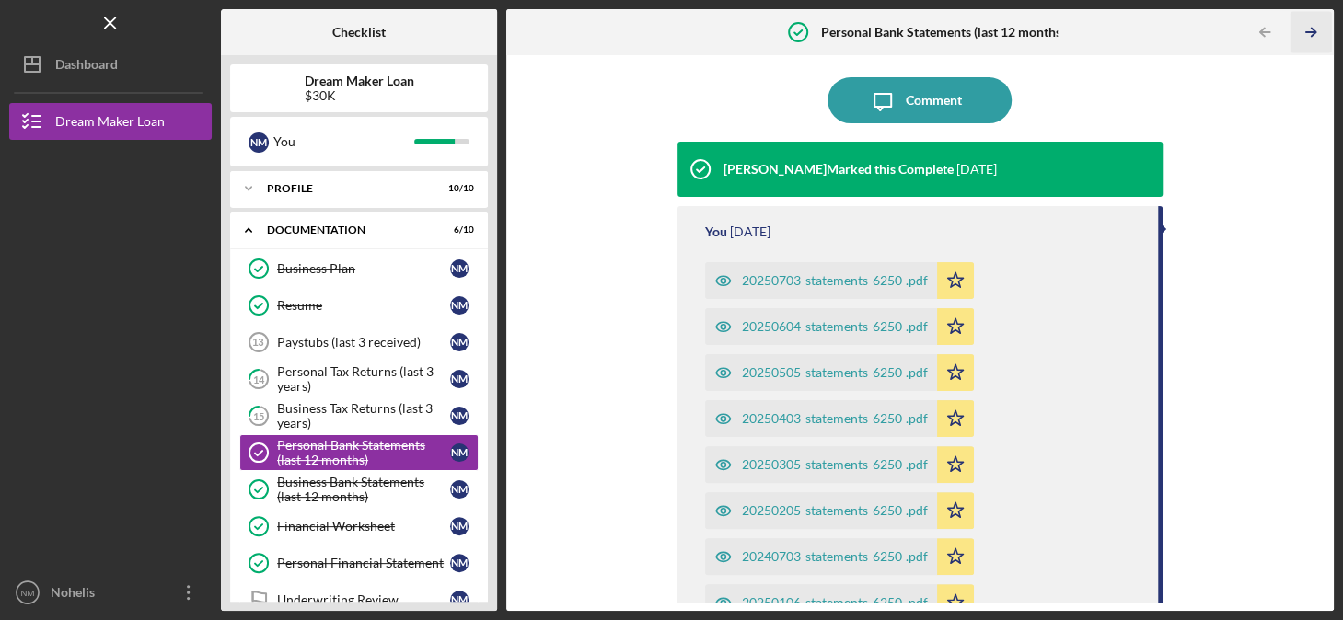
click at [1314, 28] on icon "Icon/Table Pagination Arrow" at bounding box center [1310, 32] width 41 height 41
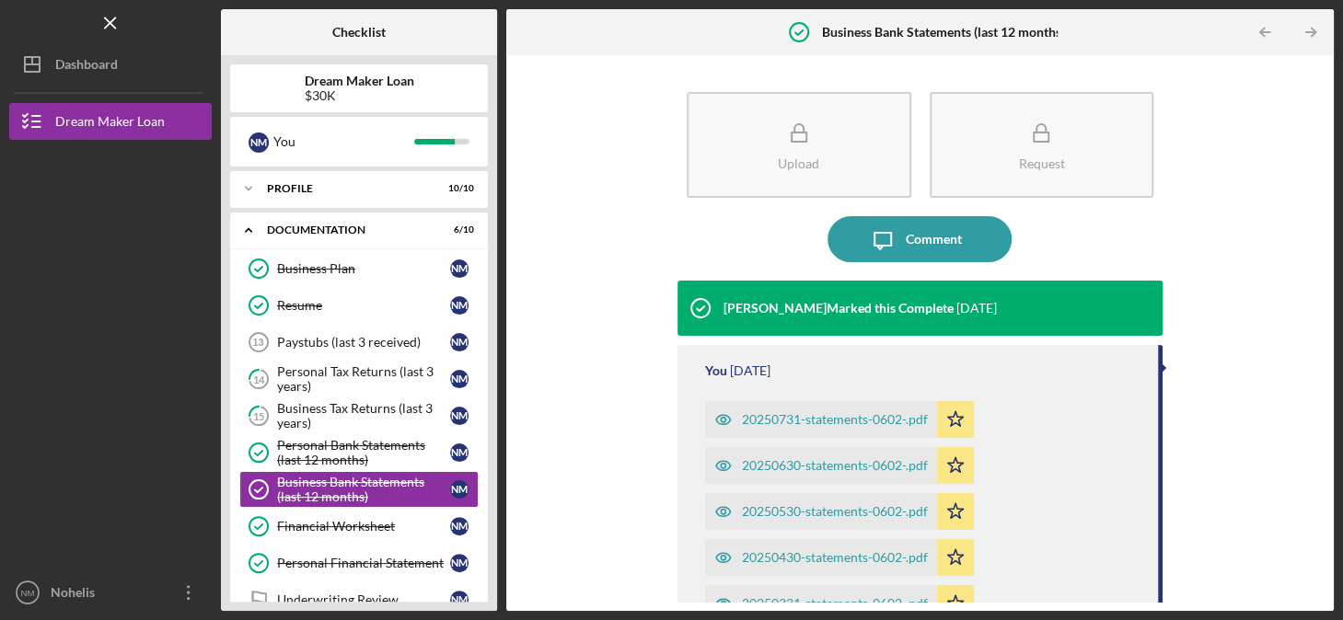
click at [1314, 28] on icon "Icon/Table Pagination Arrow" at bounding box center [1310, 32] width 41 height 41
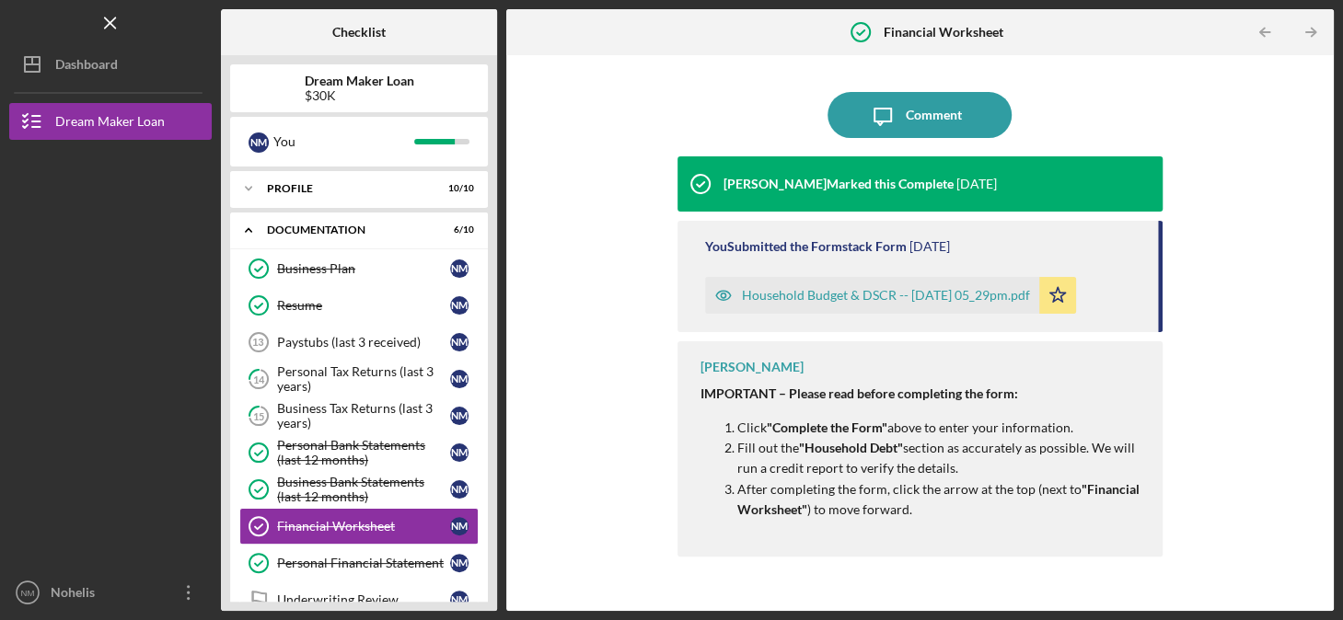
click at [1314, 28] on icon "Icon/Table Pagination Arrow" at bounding box center [1310, 32] width 41 height 41
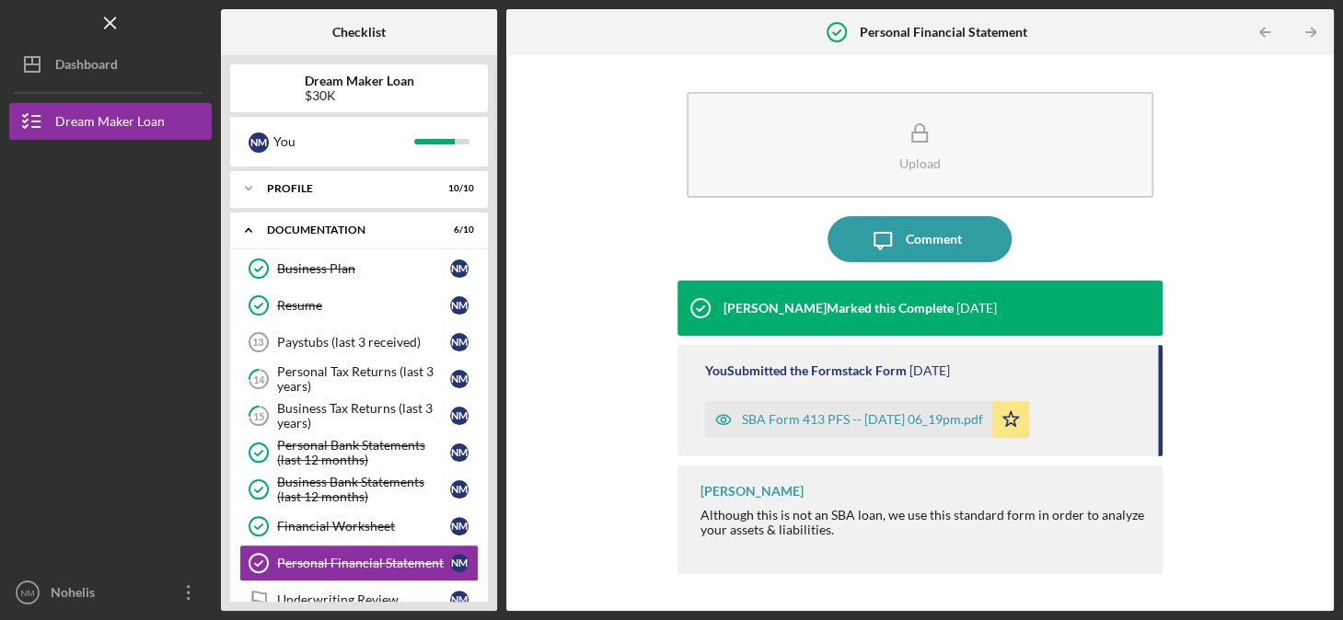
click at [1314, 28] on icon "Icon/Table Pagination Arrow" at bounding box center [1310, 32] width 41 height 41
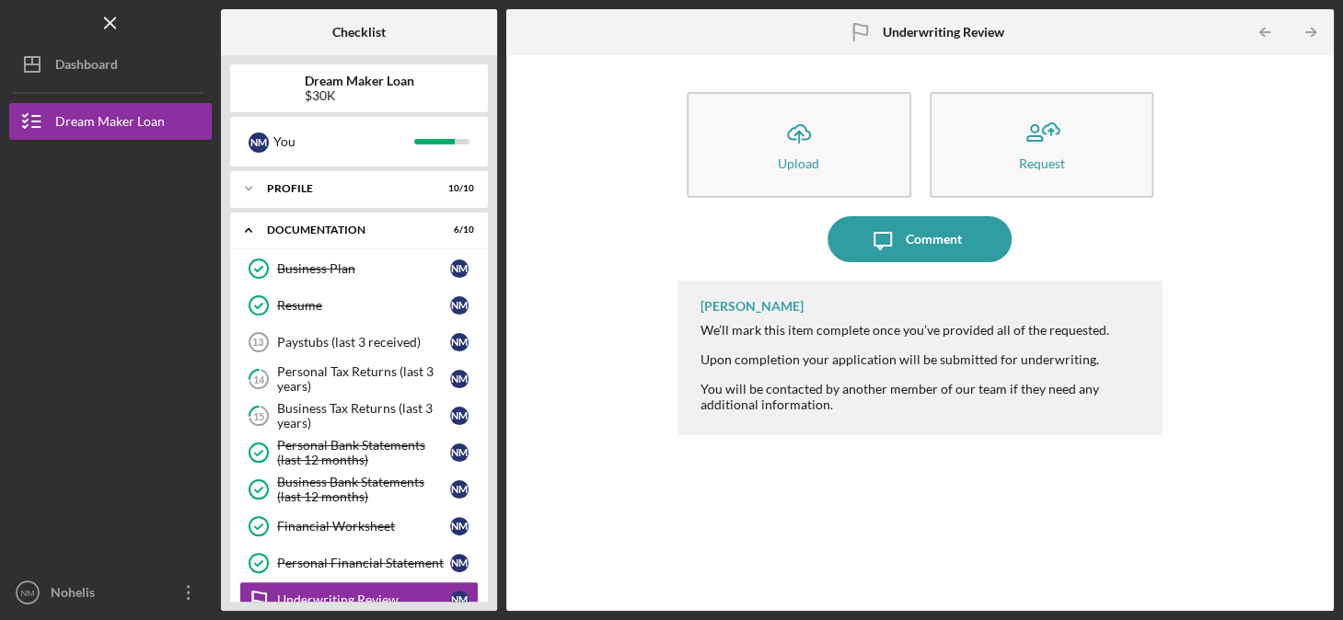
drag, startPoint x: 699, startPoint y: 329, endPoint x: 896, endPoint y: 417, distance: 214.7
click at [896, 412] on div "We’ll mark this item complete once you’ve provided all of the requested. Upon c…" at bounding box center [922, 367] width 444 height 89
drag, startPoint x: 896, startPoint y: 417, endPoint x: 824, endPoint y: 331, distance: 111.7
copy div "We’ll mark this item complete once you’ve provided all of the requested. Upon c…"
click at [634, 525] on div "Icon/Upload Upload Request Icon/Message Comment [PERSON_NAME] We’ll mark this i…" at bounding box center [919, 332] width 809 height 537
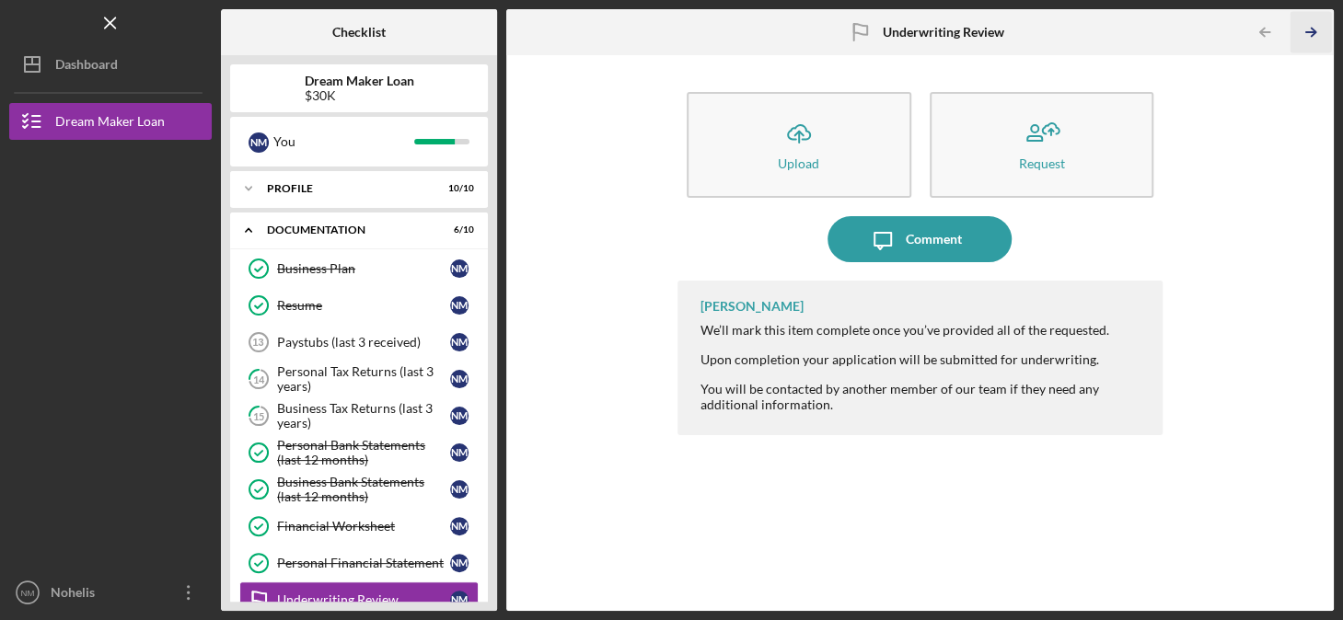
click at [1314, 29] on icon "Icon/Table Pagination Arrow" at bounding box center [1310, 32] width 41 height 41
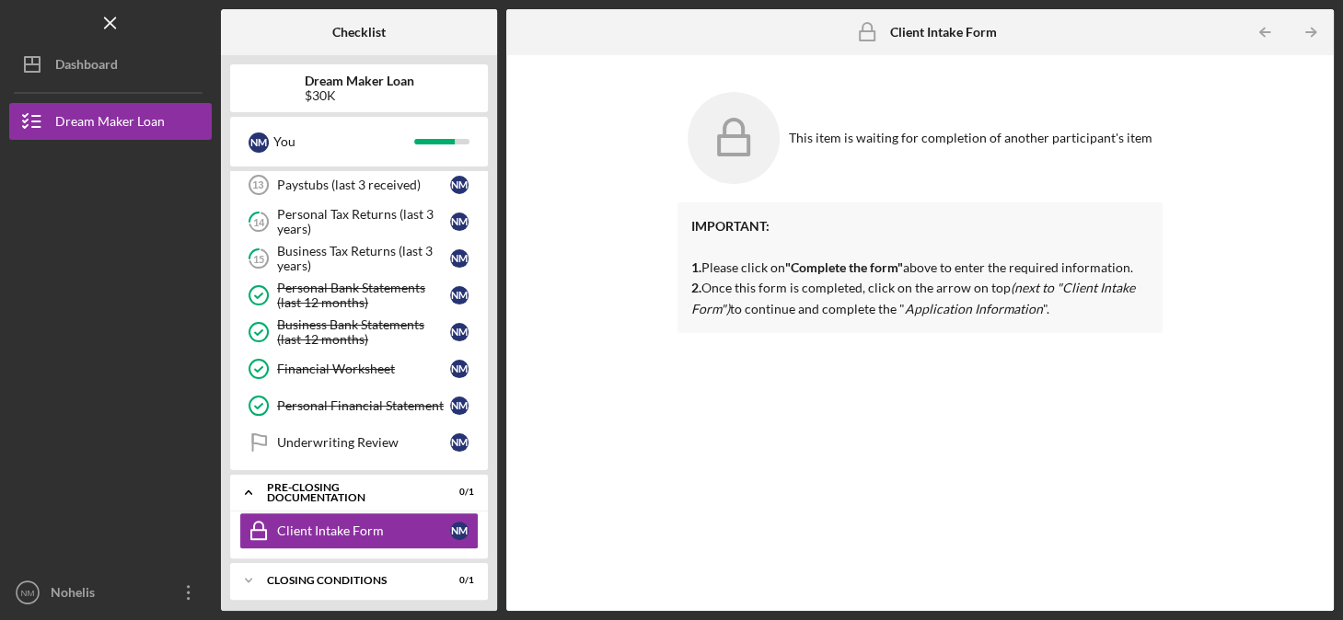
scroll to position [158, 0]
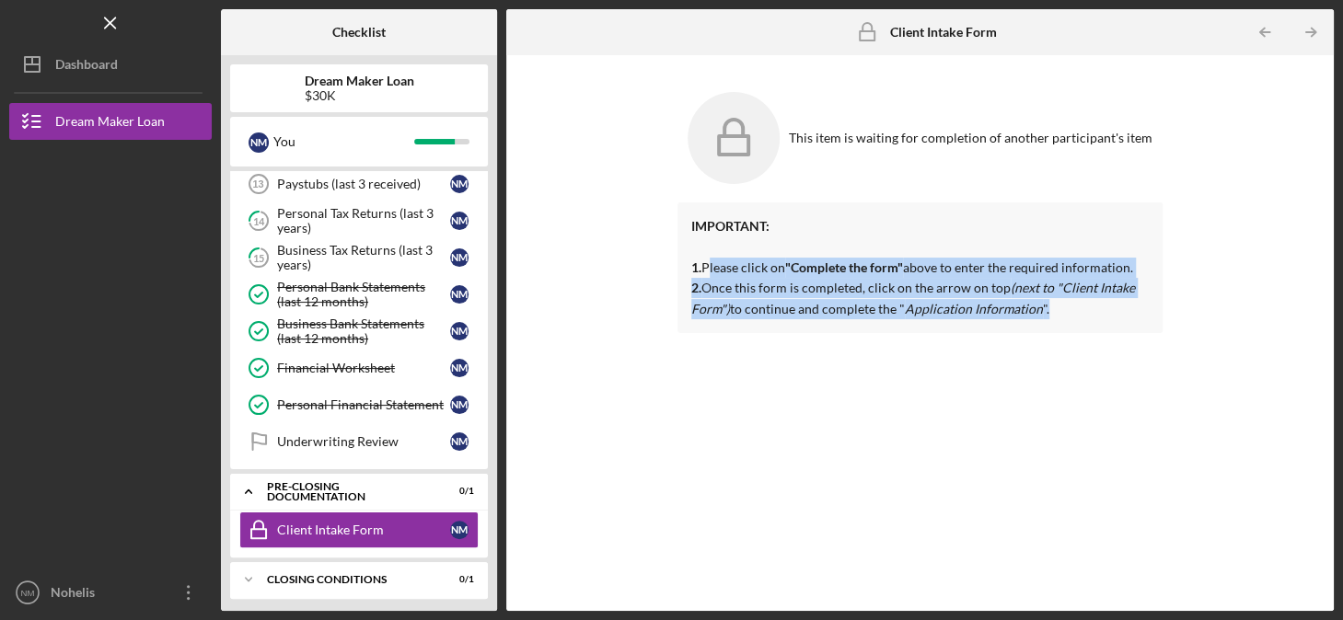
drag, startPoint x: 703, startPoint y: 263, endPoint x: 1058, endPoint y: 321, distance: 359.1
click at [1058, 321] on div "IMPORTANT: 1. Please click on "Complete the form" above to enter the required i…" at bounding box center [919, 267] width 485 height 131
drag, startPoint x: 1058, startPoint y: 321, endPoint x: 953, endPoint y: 295, distance: 108.0
copy div "Please click on "Complete the form" above to enter the required information. 2.…"
click at [750, 380] on div "IMPORTANT: 1. Please click on "Complete the form" above to enter the required i…" at bounding box center [919, 392] width 485 height 381
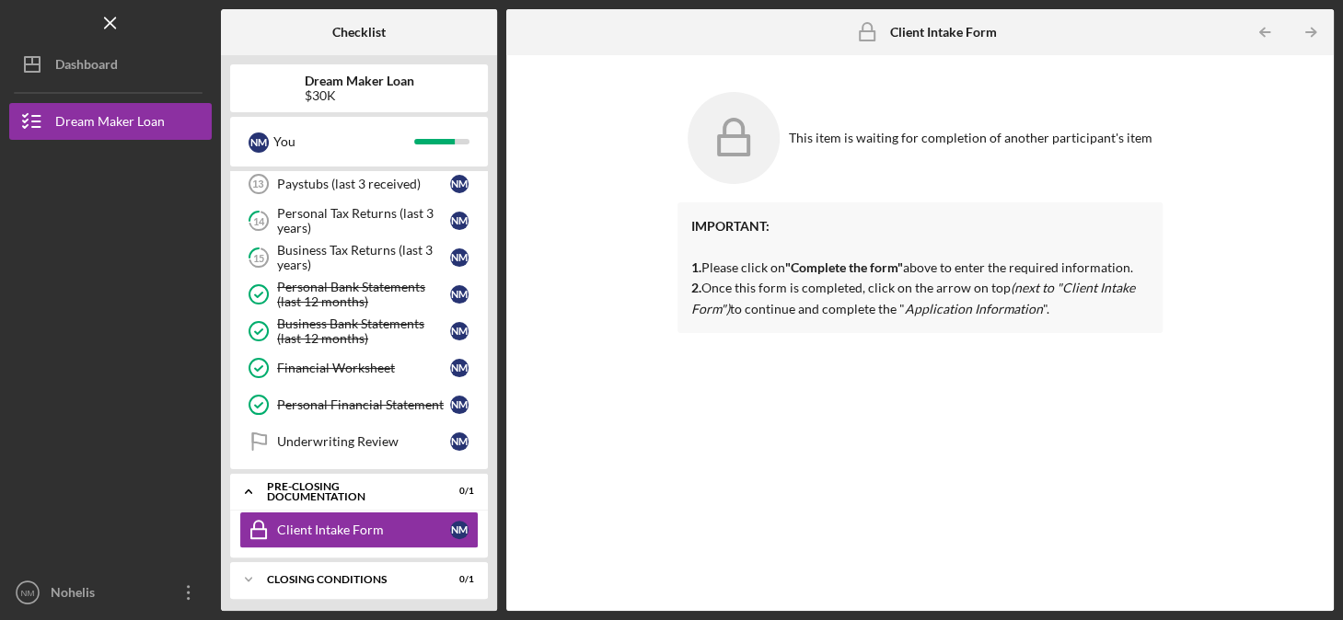
click at [731, 138] on icon at bounding box center [734, 138] width 92 height 92
click at [931, 27] on b "Client Intake Form" at bounding box center [943, 32] width 107 height 15
click at [1311, 29] on icon "Icon/Table Pagination Arrow" at bounding box center [1310, 32] width 41 height 41
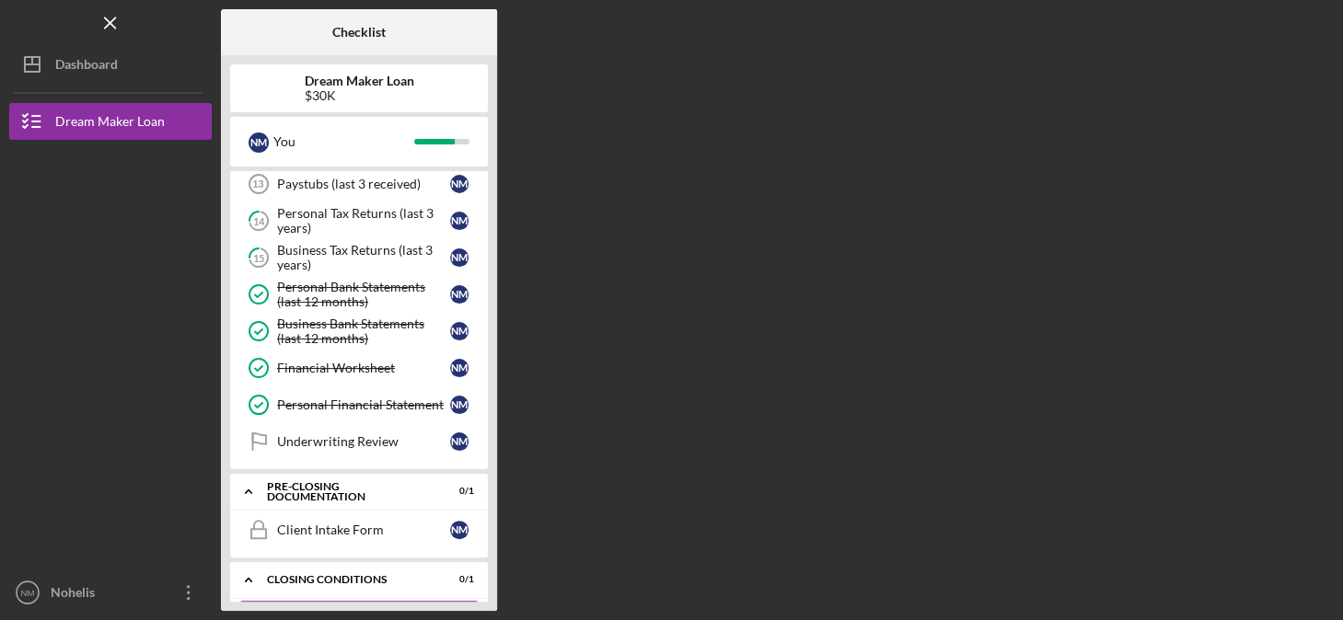
scroll to position [205, 0]
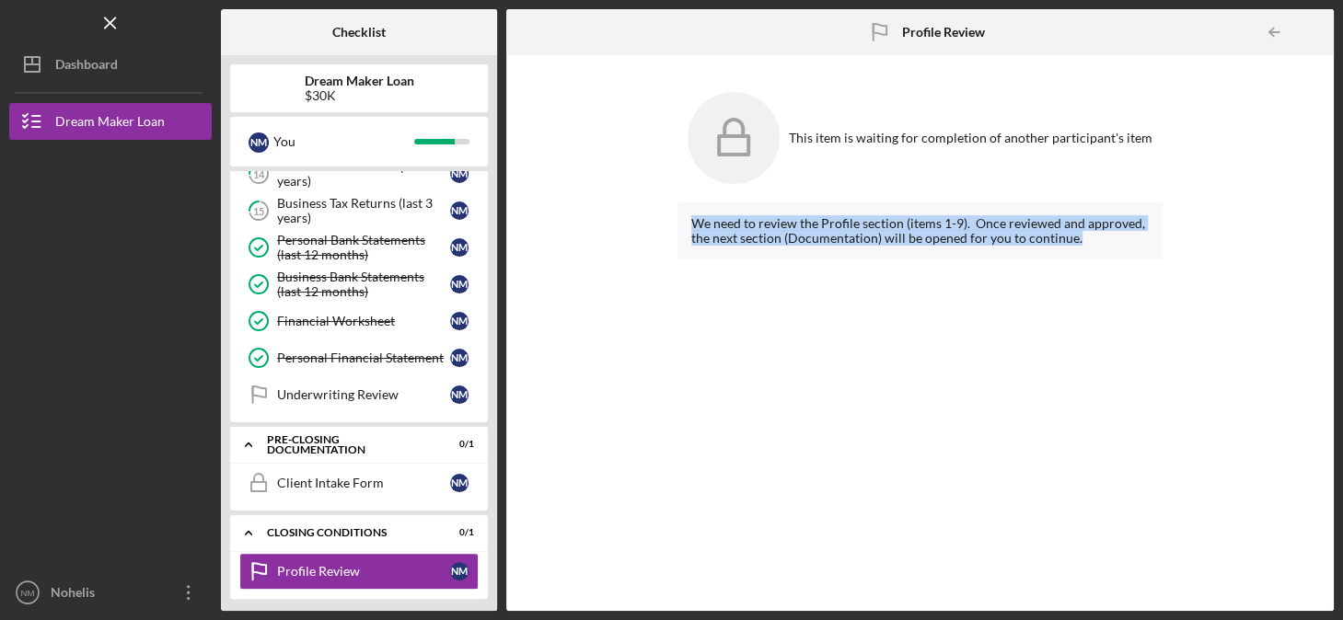
drag, startPoint x: 690, startPoint y: 217, endPoint x: 1099, endPoint y: 237, distance: 409.1
click at [1099, 237] on div "We need to review the Profile section (items 1-9). Once reviewed and approved, …" at bounding box center [919, 230] width 457 height 29
drag, startPoint x: 1099, startPoint y: 237, endPoint x: 978, endPoint y: 243, distance: 120.7
copy div "We need to review the Profile section (items 1-9). Once reviewed and approved, …"
click at [824, 316] on div "We need to review the Profile section (items 1-9). Once reviewed and approved, …" at bounding box center [919, 392] width 485 height 381
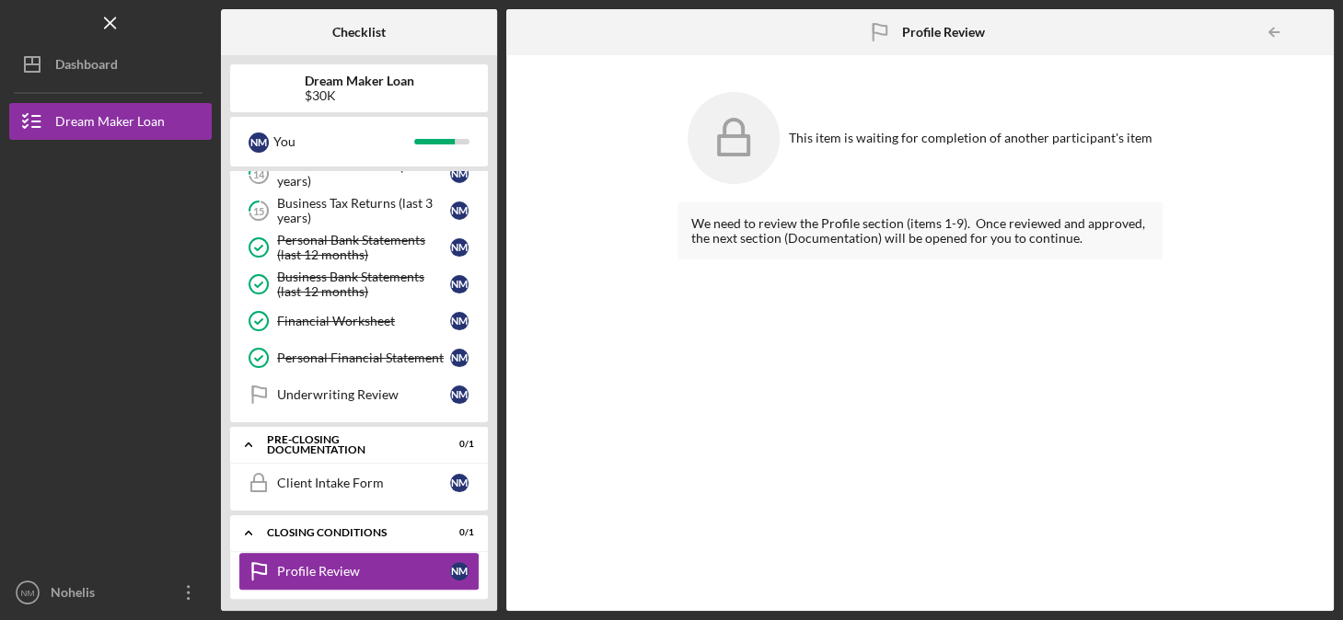
click at [308, 564] on div "Profile Review" at bounding box center [363, 571] width 173 height 15
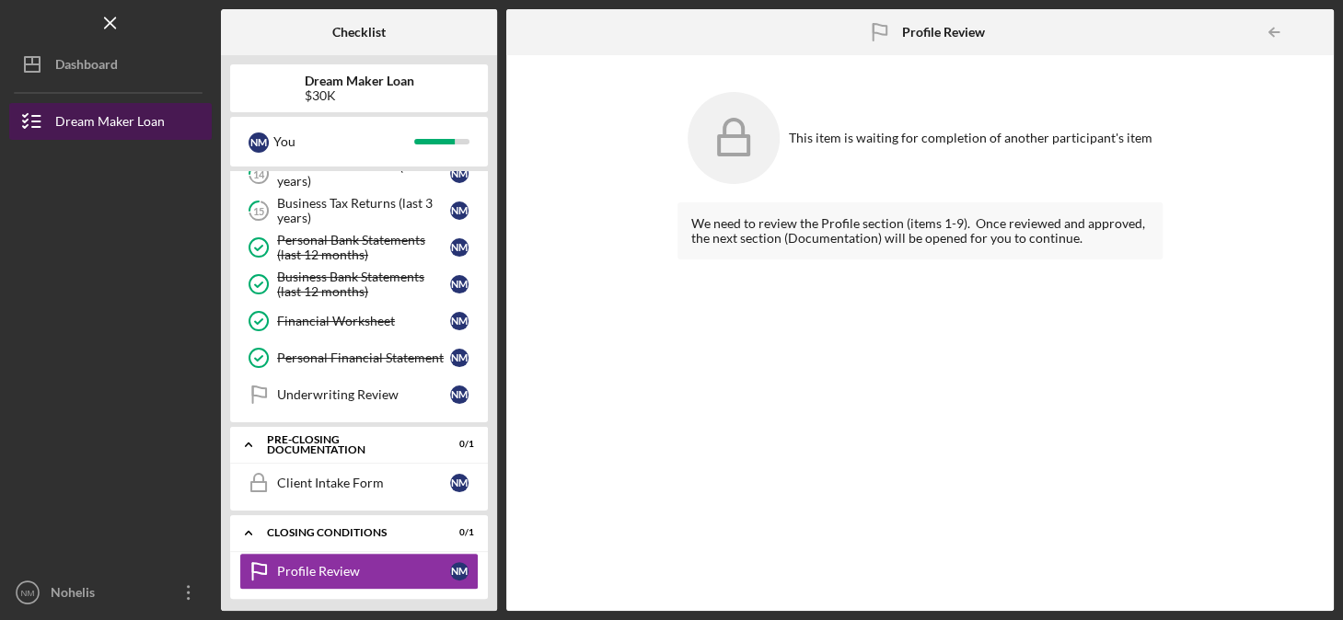
click at [83, 114] on div "Dream Maker Loan" at bounding box center [110, 123] width 110 height 41
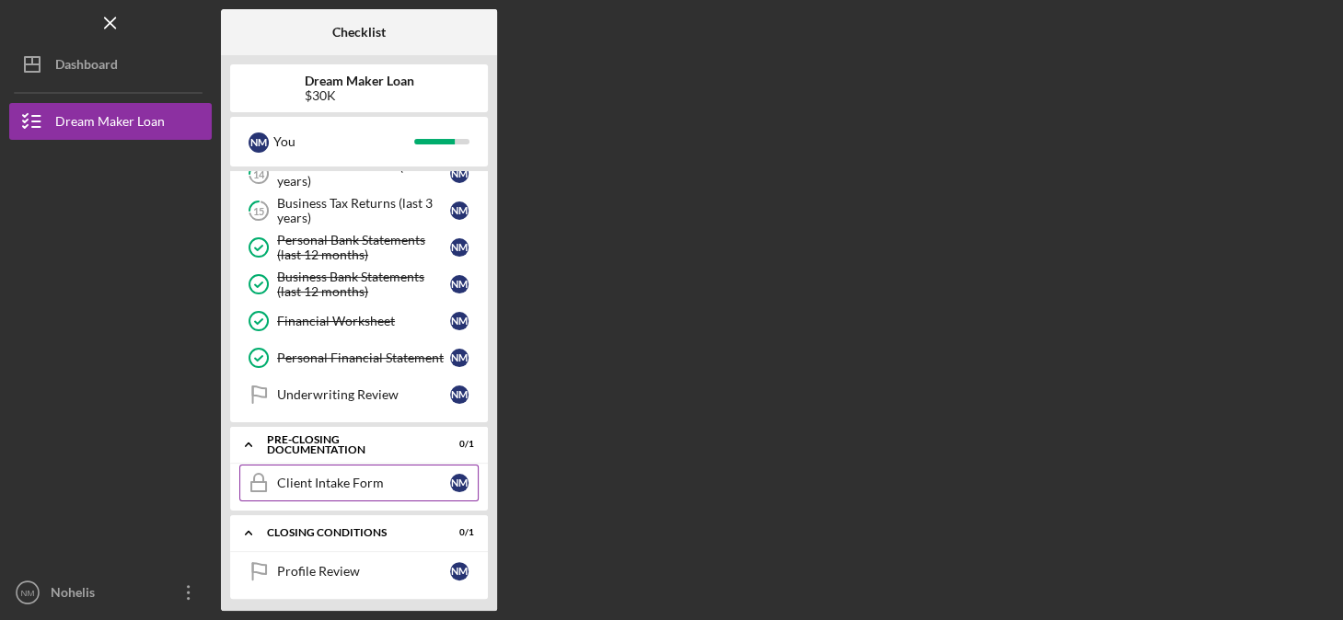
click at [331, 477] on div "Client Intake Form" at bounding box center [363, 483] width 173 height 15
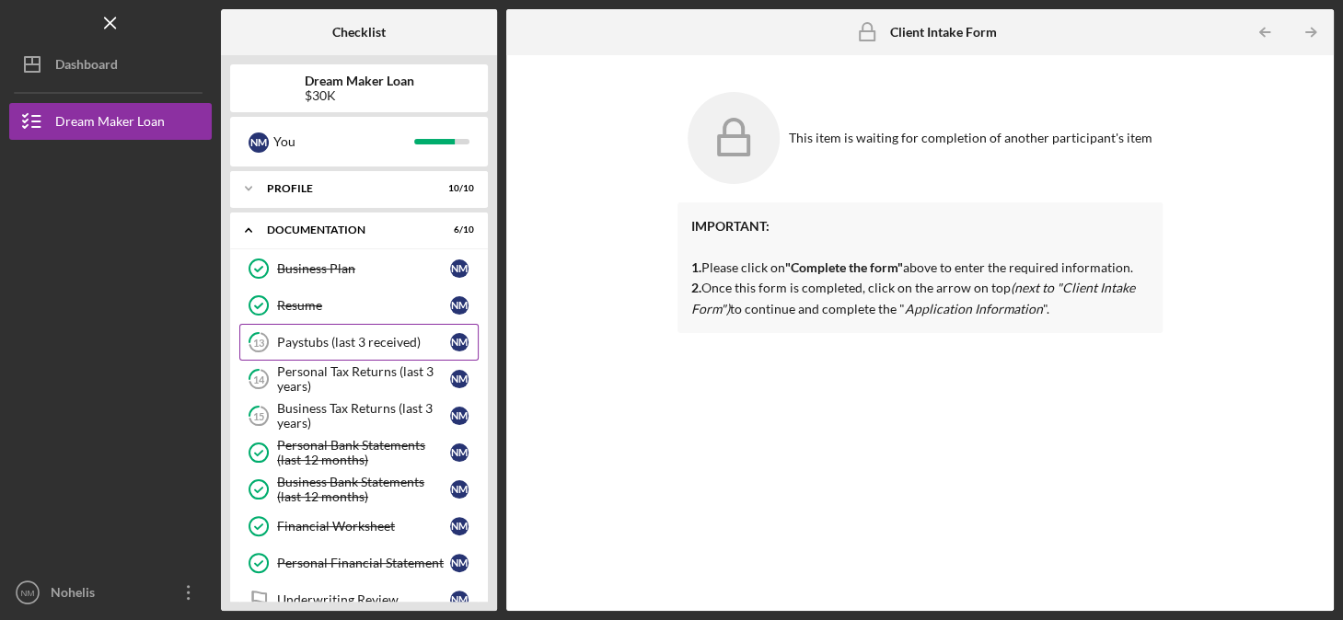
click at [337, 345] on div "Paystubs (last 3 received)" at bounding box center [363, 342] width 173 height 15
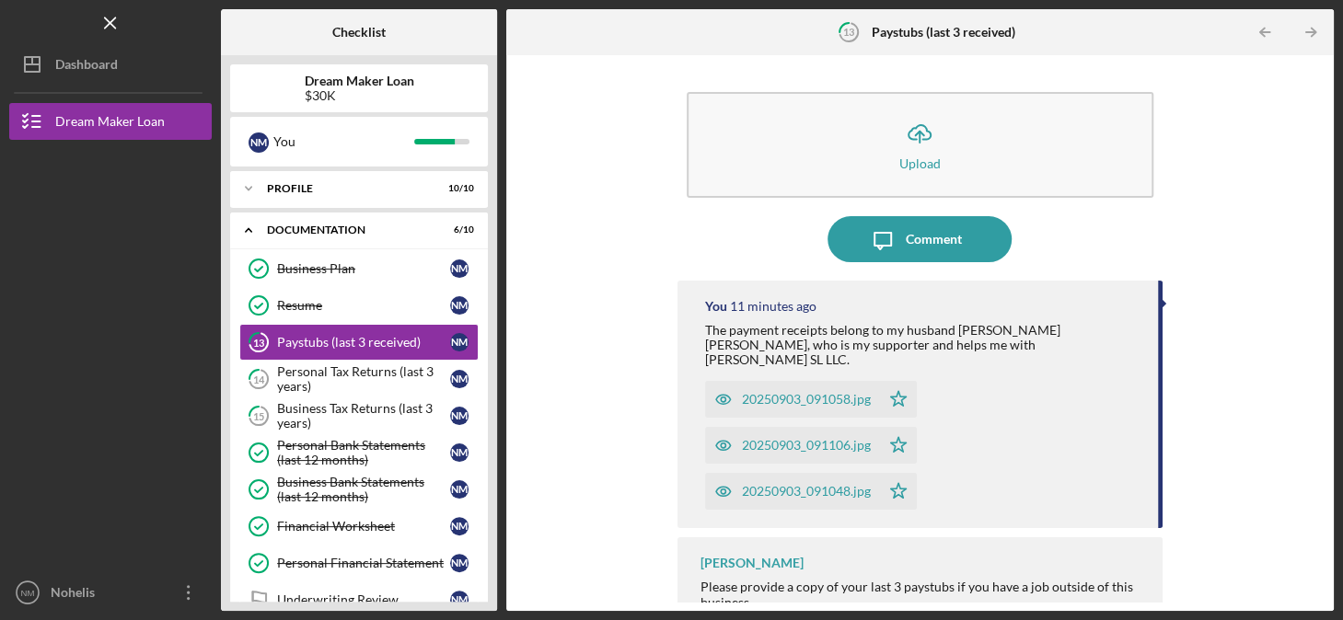
scroll to position [12, 0]
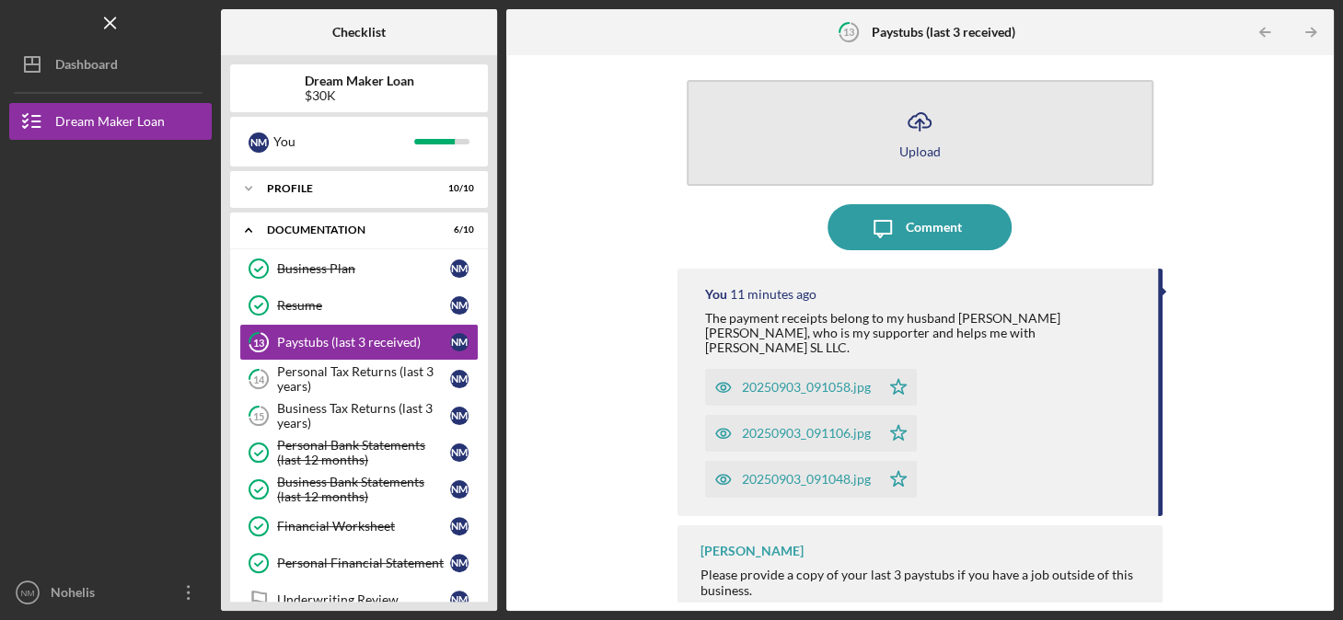
click at [911, 133] on icon "Icon/Upload" at bounding box center [919, 121] width 46 height 46
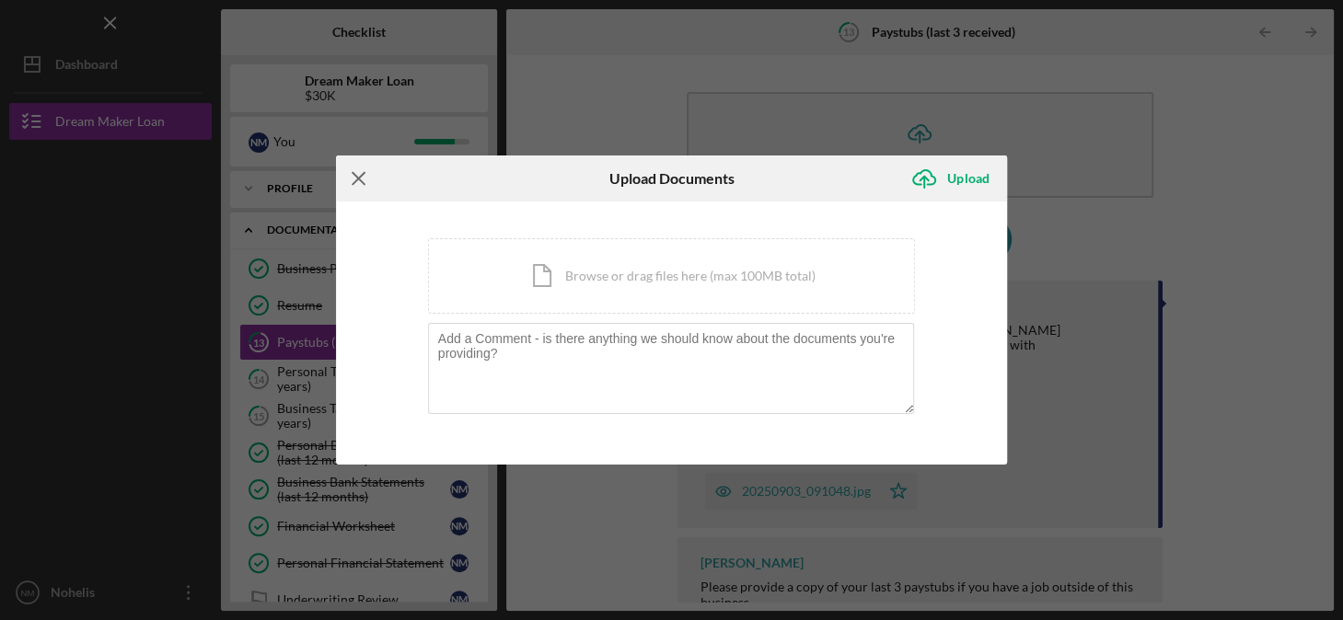
click at [354, 181] on line at bounding box center [359, 179] width 12 height 12
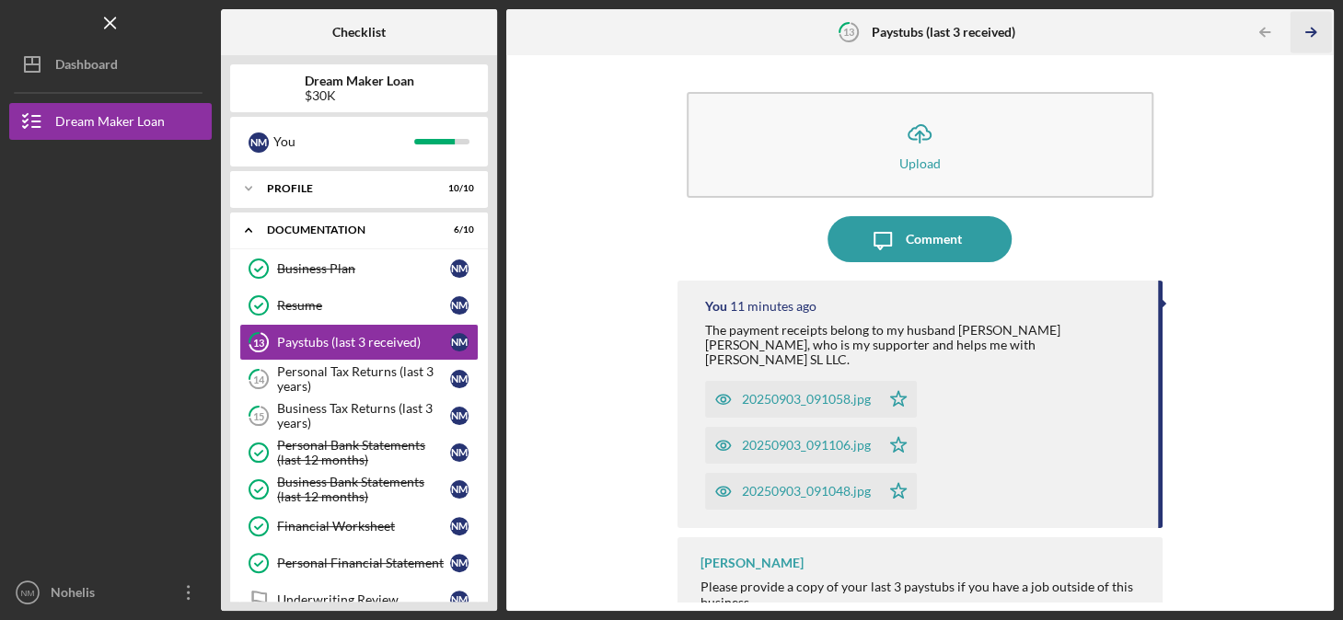
click at [1306, 29] on icon "Icon/Table Pagination Arrow" at bounding box center [1310, 32] width 41 height 41
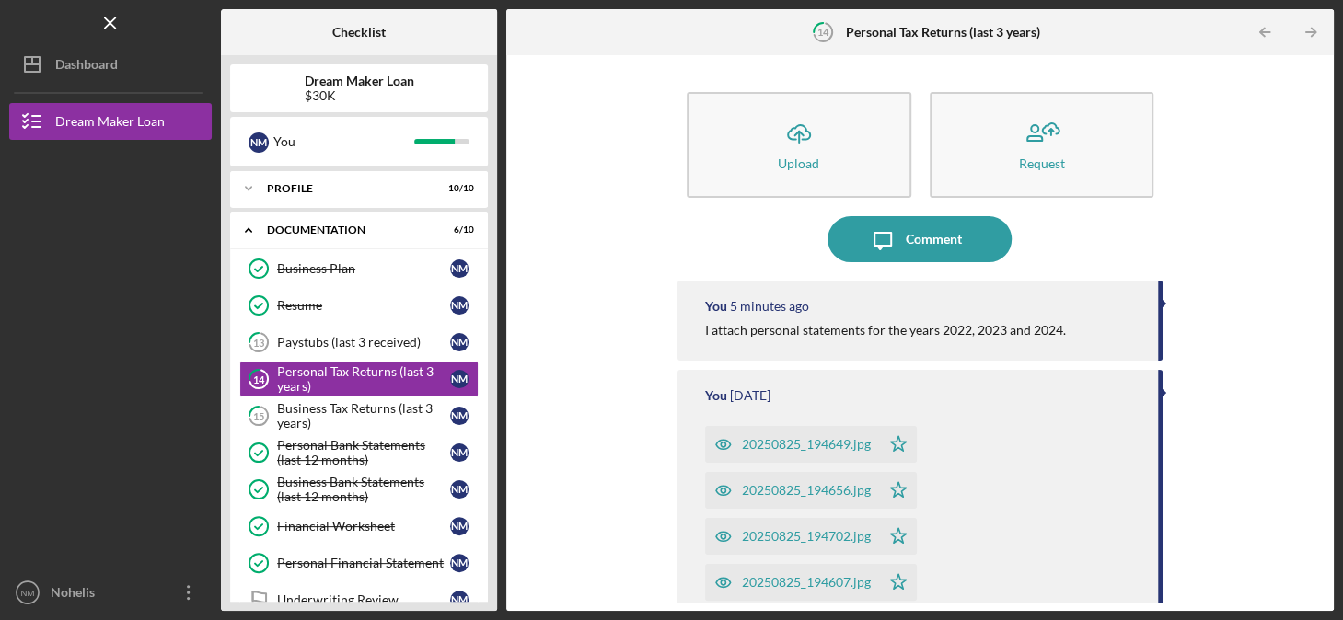
drag, startPoint x: 1323, startPoint y: 230, endPoint x: 1325, endPoint y: 257, distance: 26.8
click at [1325, 257] on div "Icon/Upload Upload Request Icon/Message Comment You 5 minutes ago I attach pers…" at bounding box center [919, 333] width 827 height 556
click at [1307, 27] on icon "Icon/Table Pagination Arrow" at bounding box center [1310, 32] width 41 height 41
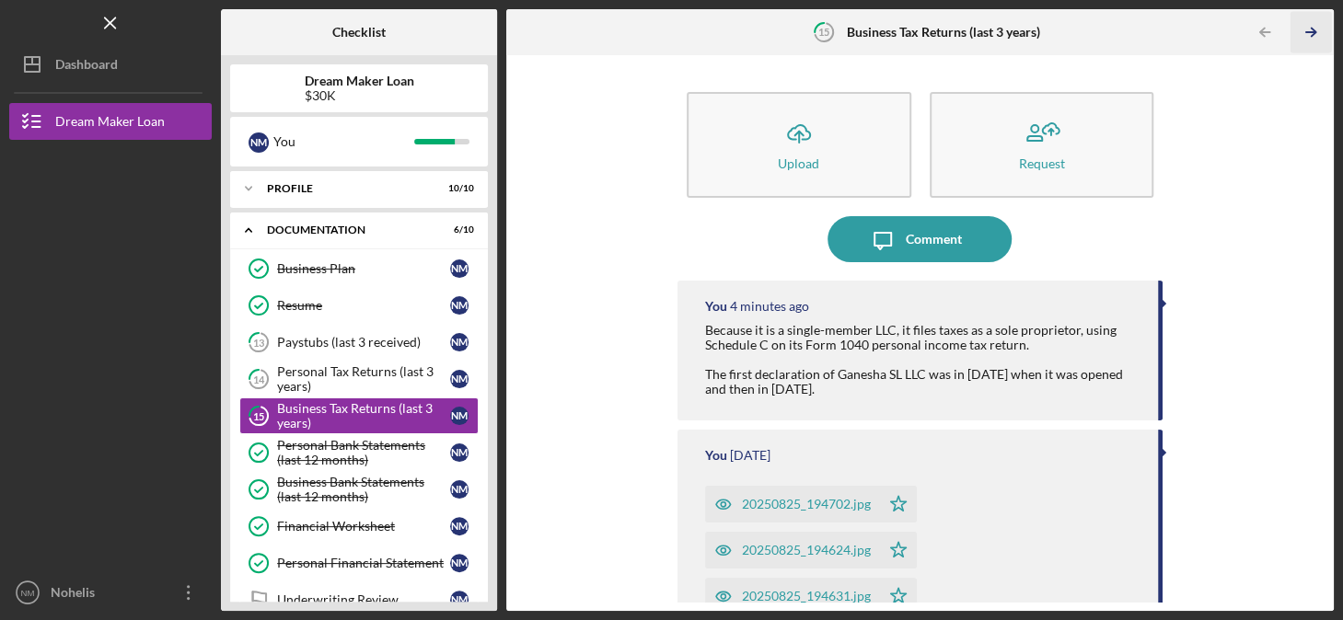
click at [1314, 29] on icon "Icon/Table Pagination Arrow" at bounding box center [1310, 32] width 41 height 41
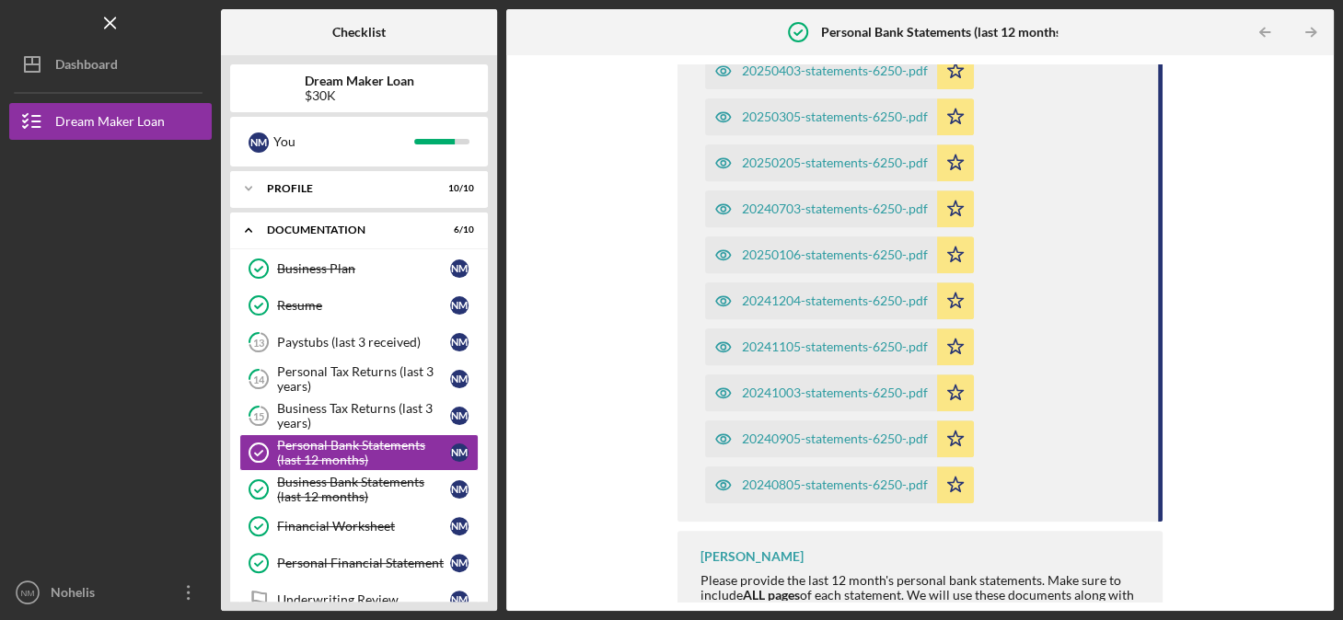
scroll to position [507, 0]
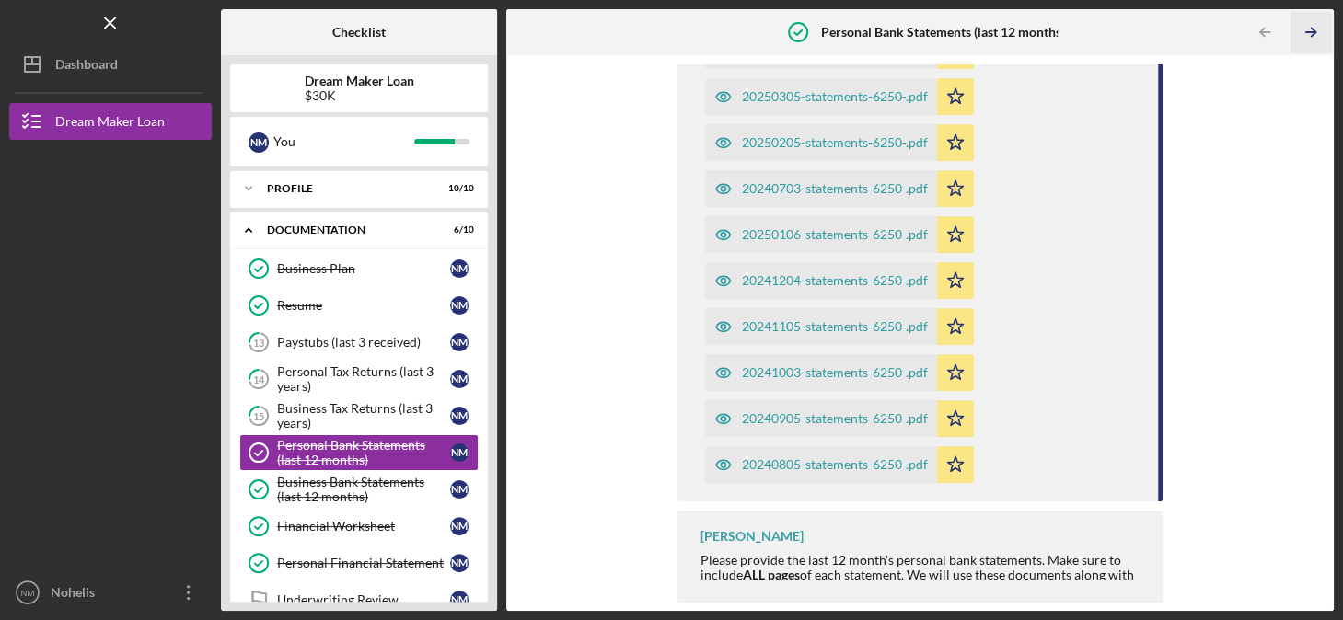
click at [1309, 30] on icon "Icon/Table Pagination Arrow" at bounding box center [1310, 32] width 41 height 41
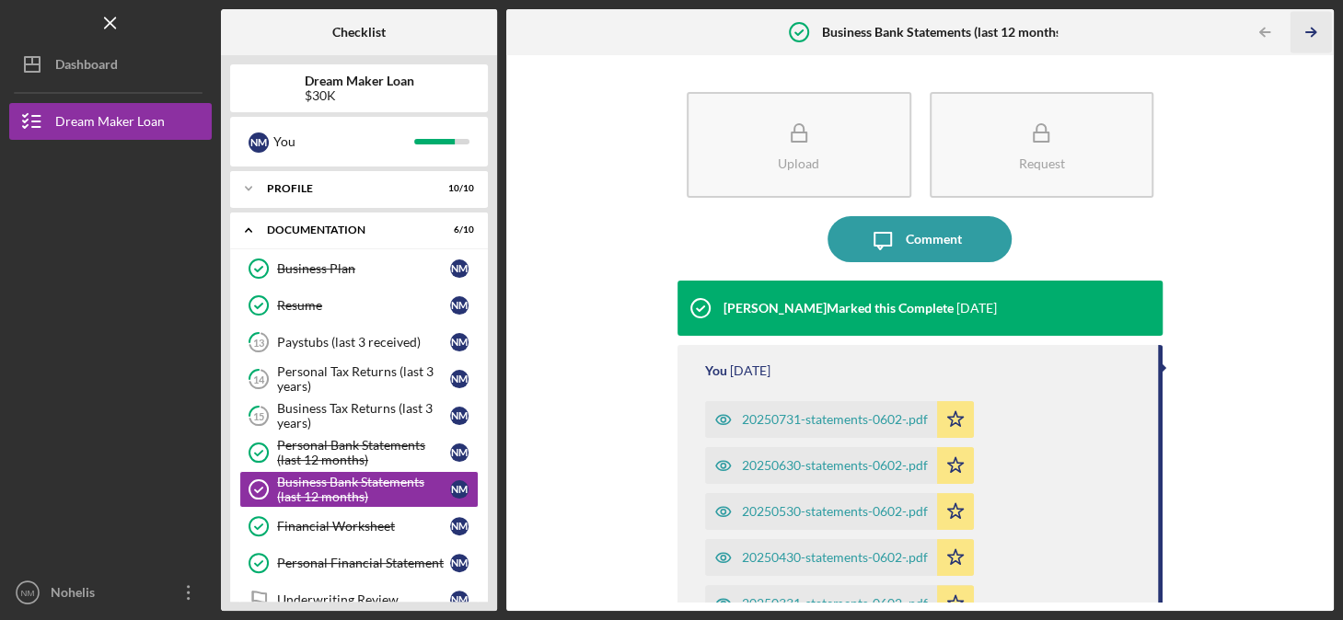
click at [1309, 30] on icon "Icon/Table Pagination Arrow" at bounding box center [1310, 32] width 41 height 41
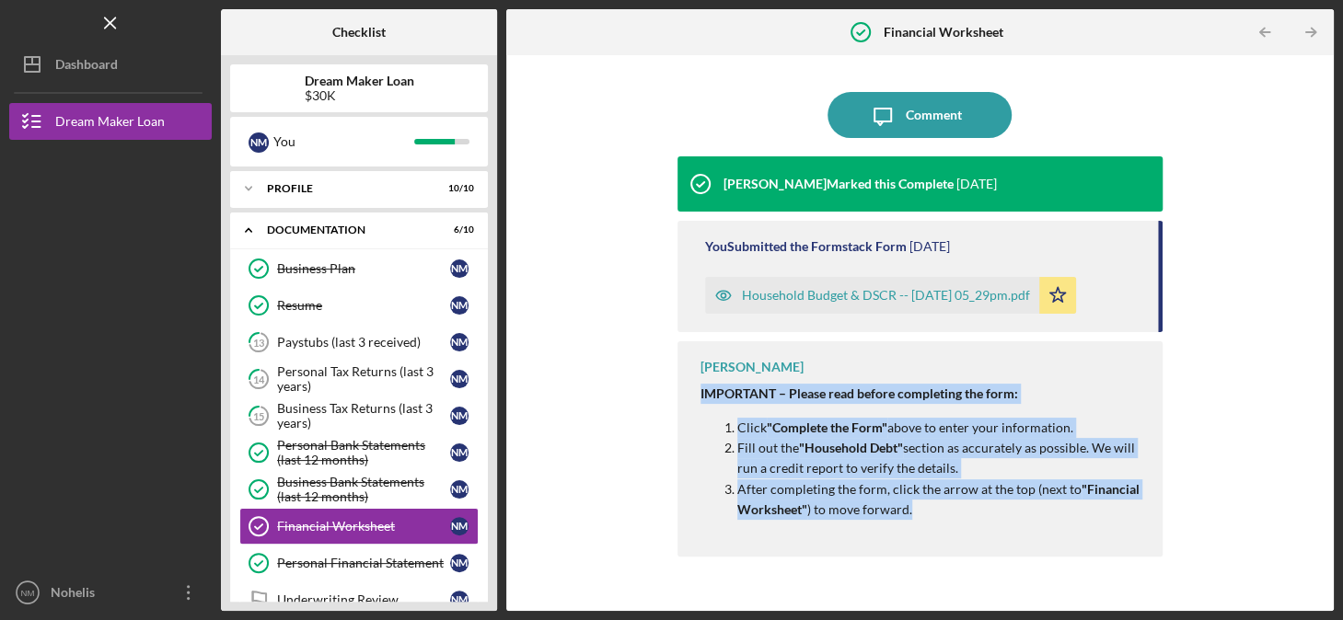
drag, startPoint x: 700, startPoint y: 393, endPoint x: 943, endPoint y: 519, distance: 273.7
click at [943, 519] on div "IMPORTANT – Please read before completing the form: Click "Complete the Form" a…" at bounding box center [922, 452] width 444 height 136
drag, startPoint x: 943, startPoint y: 519, endPoint x: 838, endPoint y: 489, distance: 110.1
copy div "IMPORTANT – Please read before completing the form: Click "Complete the Form" a…"
click at [655, 432] on div "Icon/Message Comment [PERSON_NAME] Marked this Complete [DATE] You Submitted th…" at bounding box center [919, 332] width 809 height 537
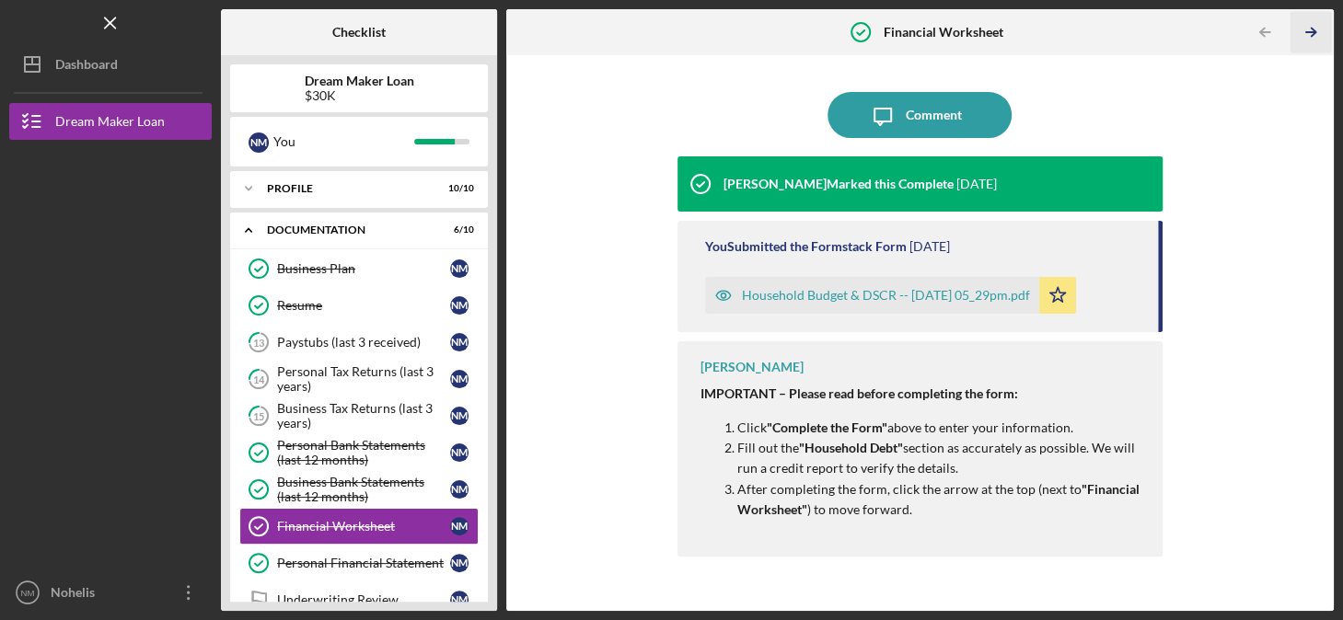
click at [1312, 29] on polyline "button" at bounding box center [1313, 33] width 5 height 8
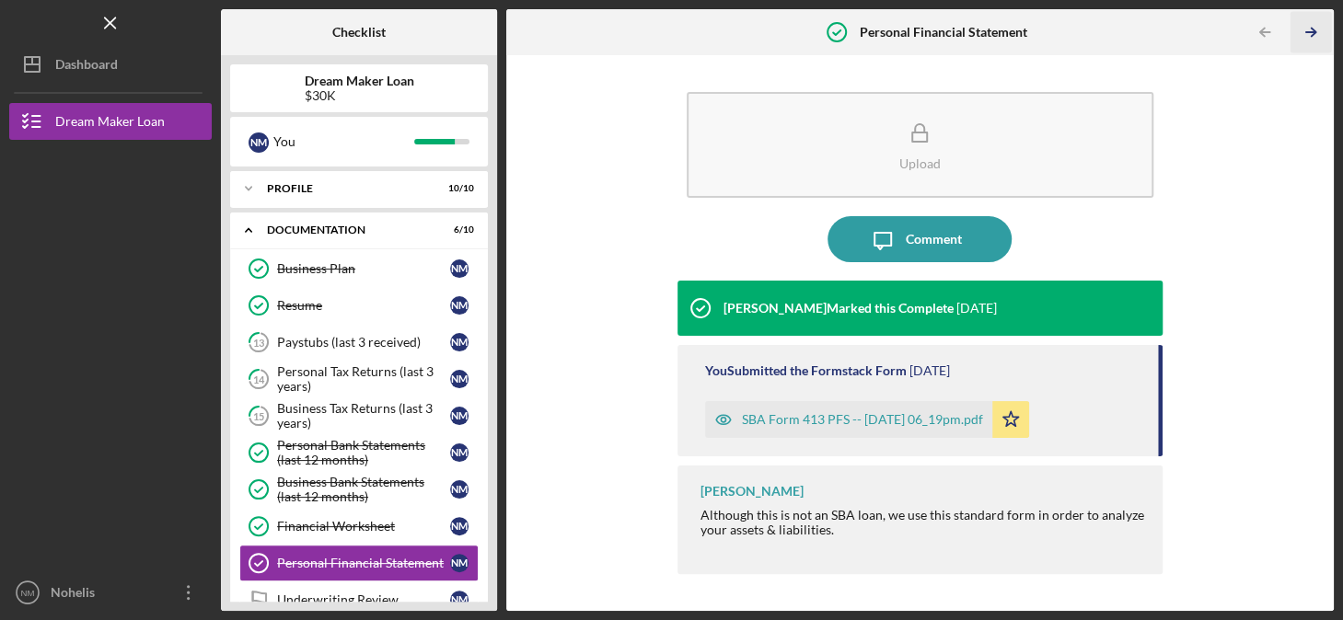
click at [1312, 29] on polyline "button" at bounding box center [1313, 33] width 5 height 8
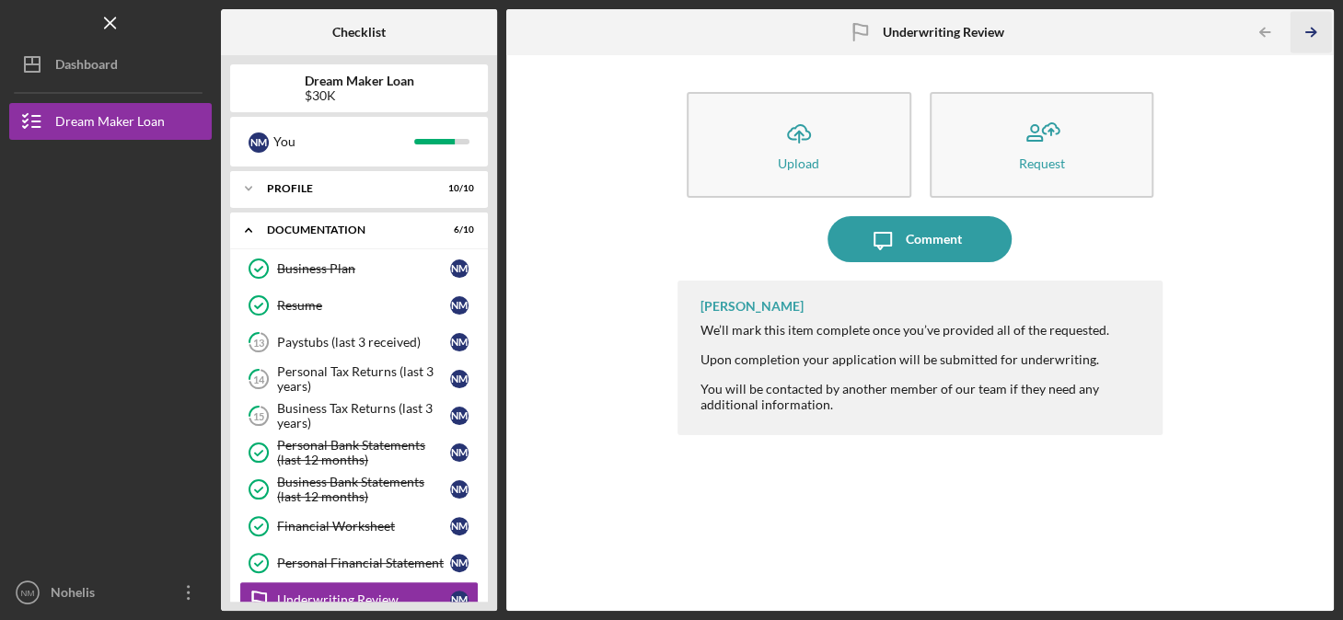
click at [1312, 29] on polyline "button" at bounding box center [1313, 33] width 5 height 8
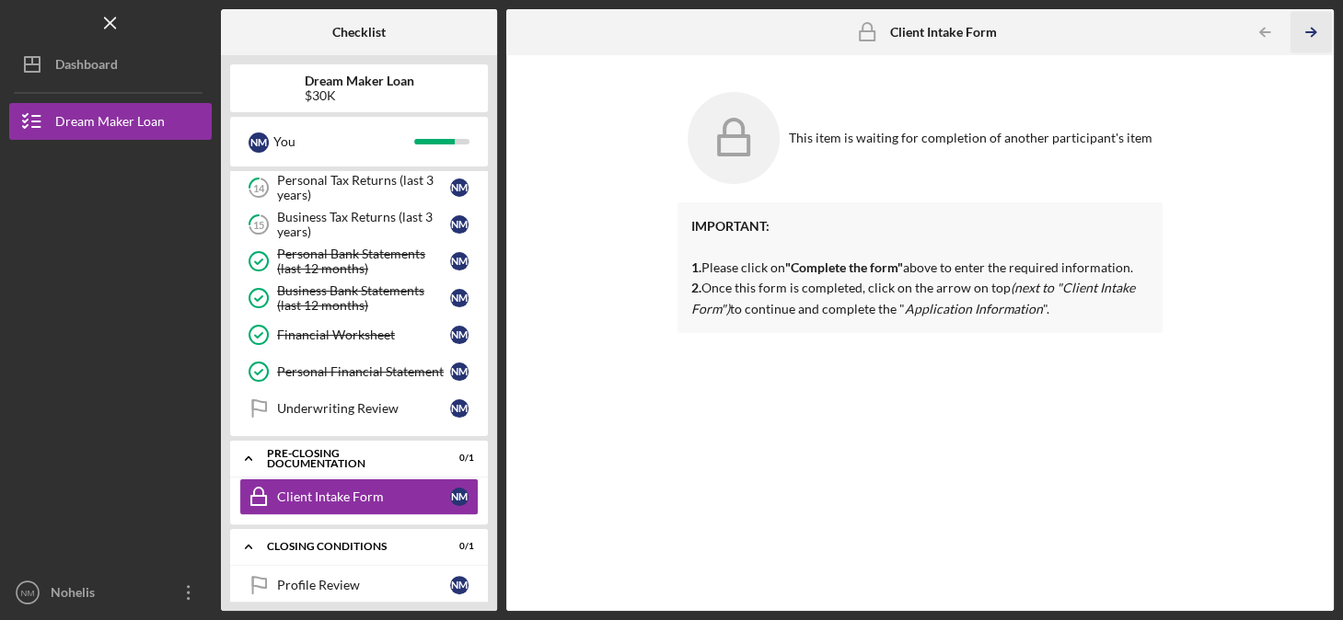
scroll to position [205, 0]
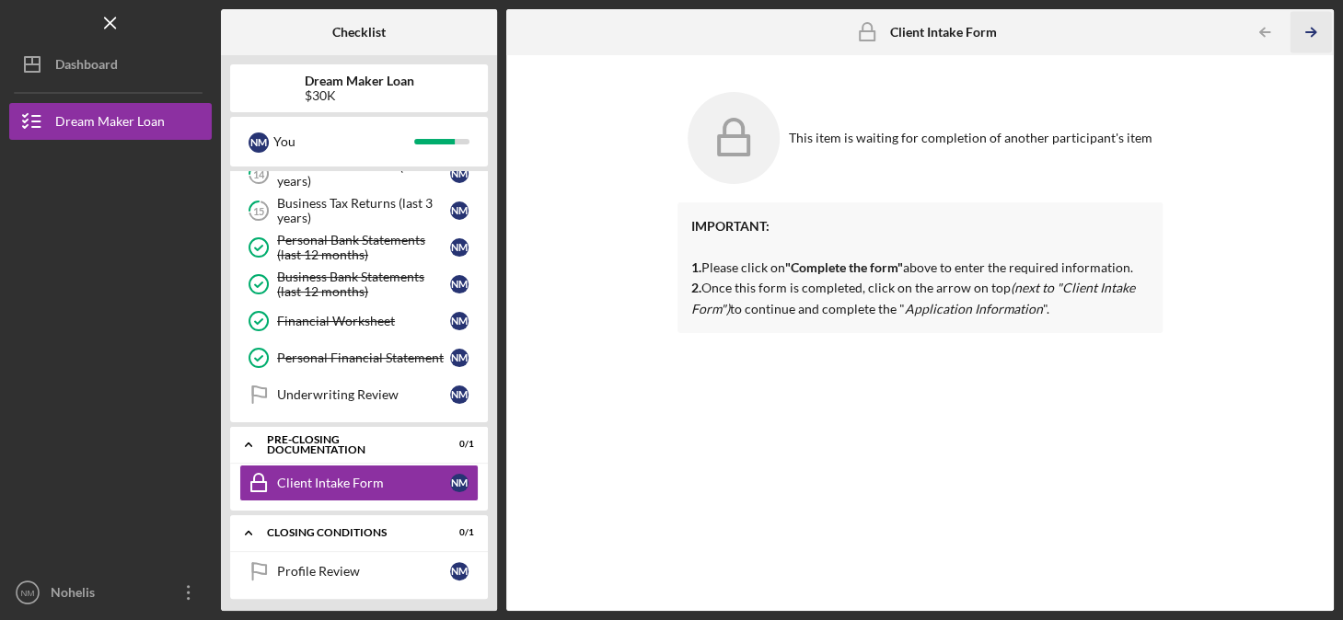
click at [1312, 29] on polyline "button" at bounding box center [1313, 33] width 5 height 8
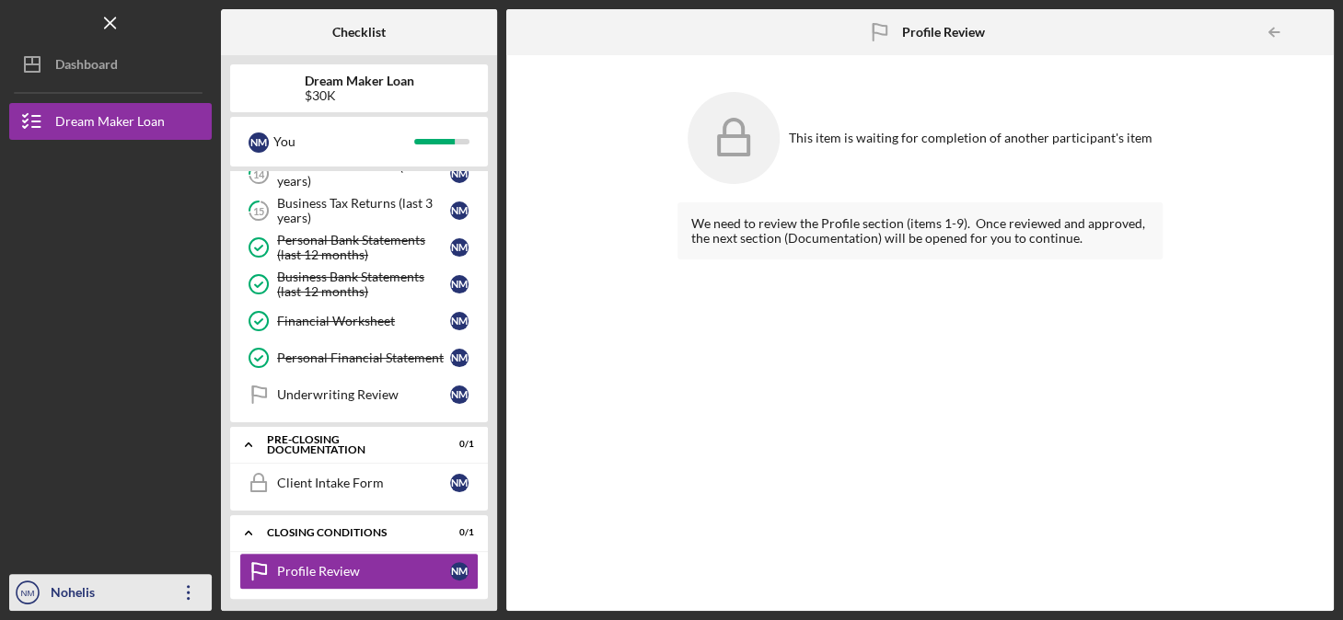
click at [91, 589] on div "Nohelis [PERSON_NAME]" at bounding box center [106, 611] width 120 height 74
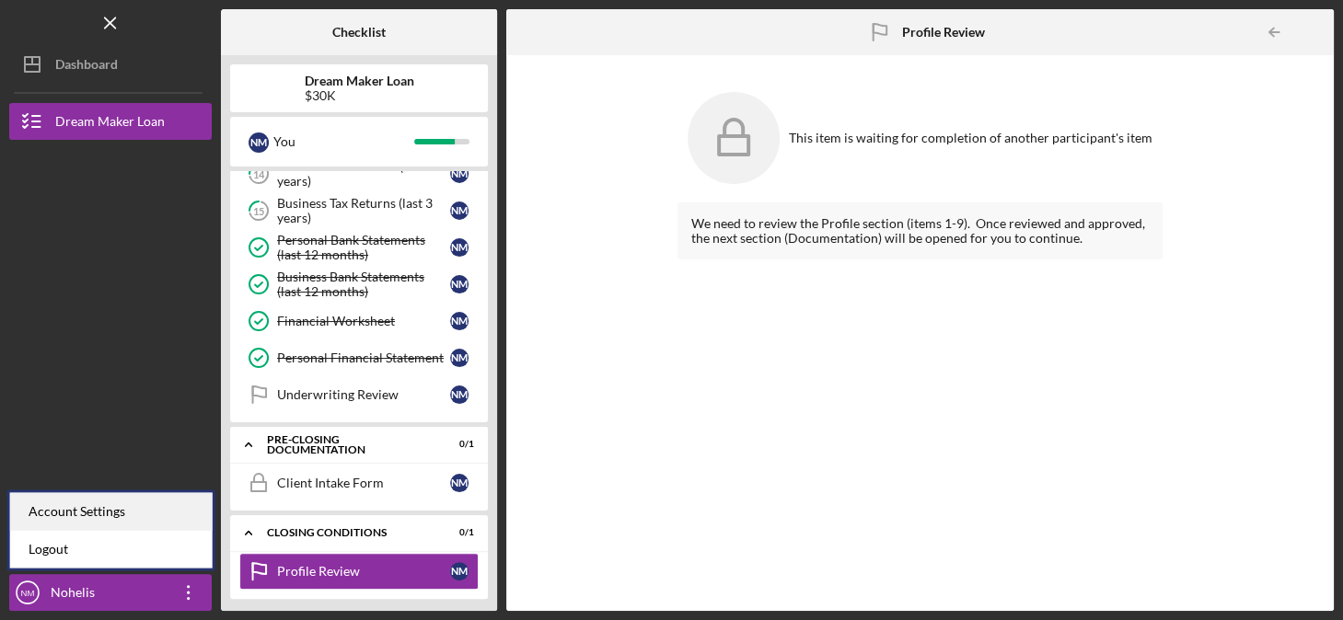
click at [75, 507] on div "Account Settings" at bounding box center [111, 511] width 202 height 38
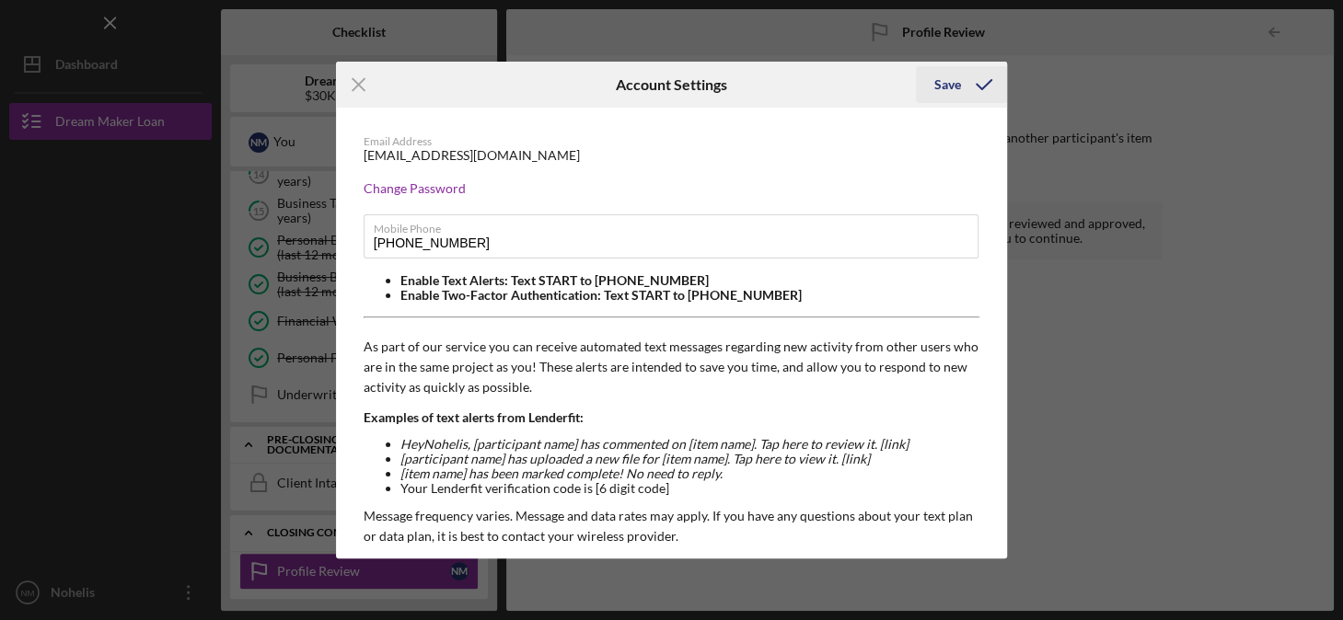
click at [955, 87] on div "Save" at bounding box center [947, 84] width 27 height 37
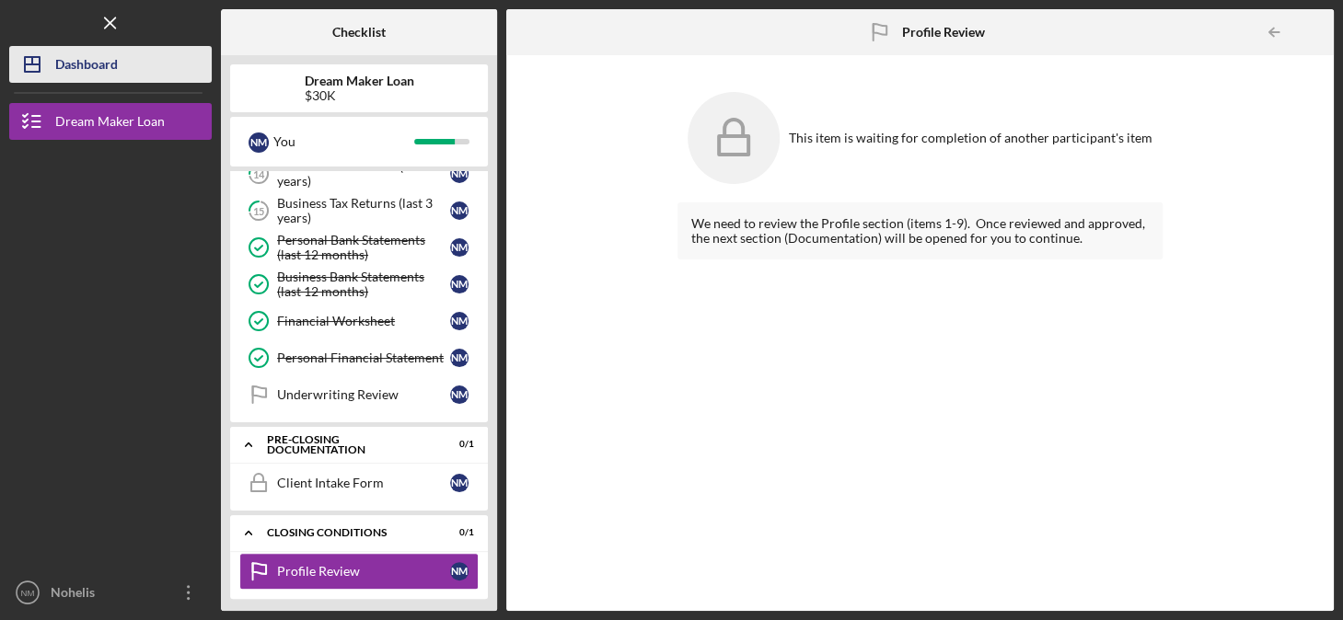
click at [99, 59] on div "Dashboard" at bounding box center [86, 66] width 63 height 41
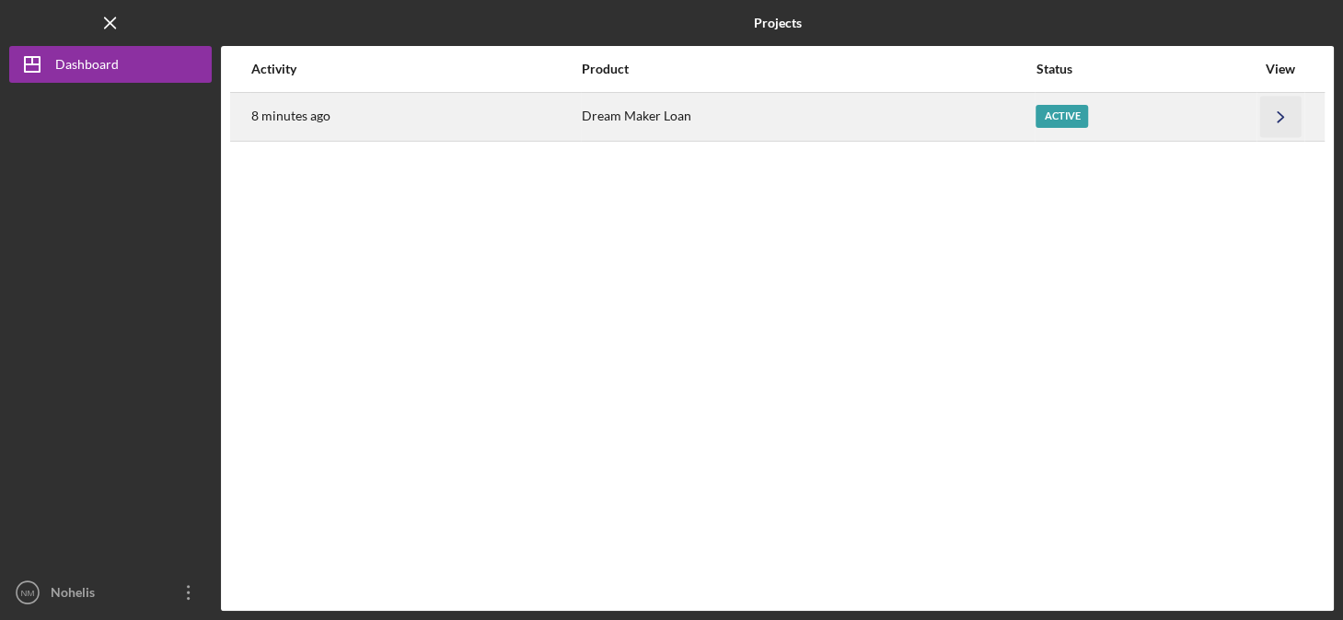
click at [1282, 117] on polyline "button" at bounding box center [1280, 116] width 6 height 10
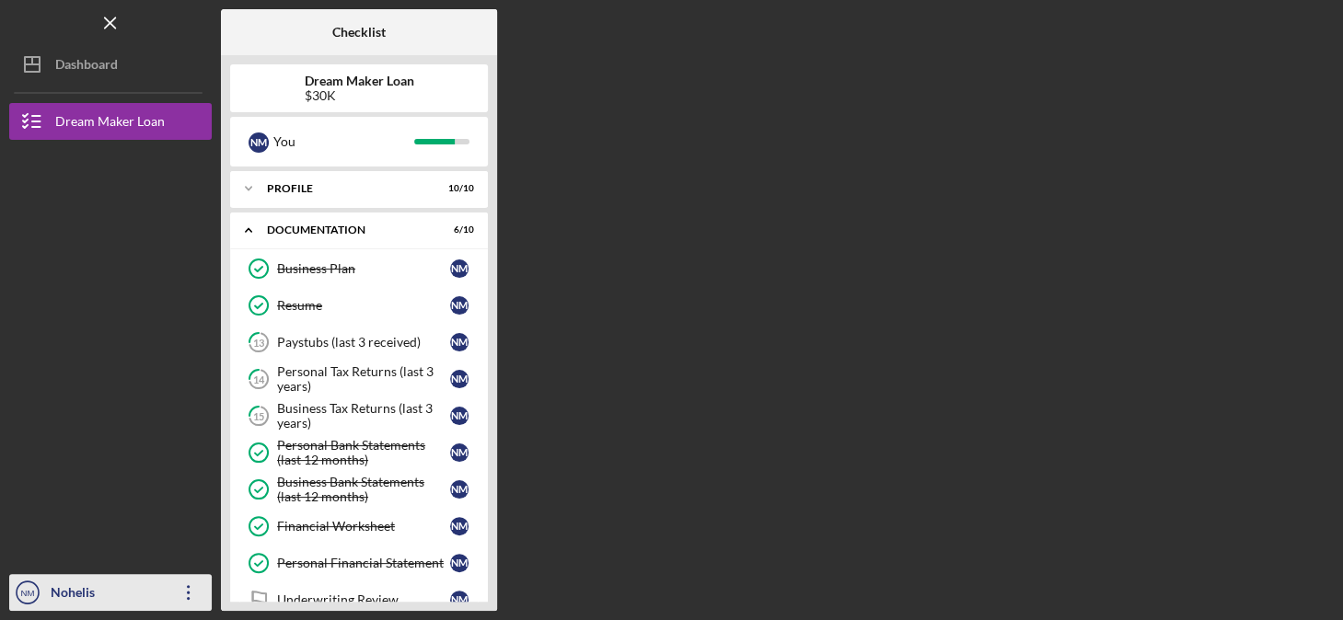
click at [190, 596] on icon "Icon/Overflow" at bounding box center [189, 593] width 46 height 46
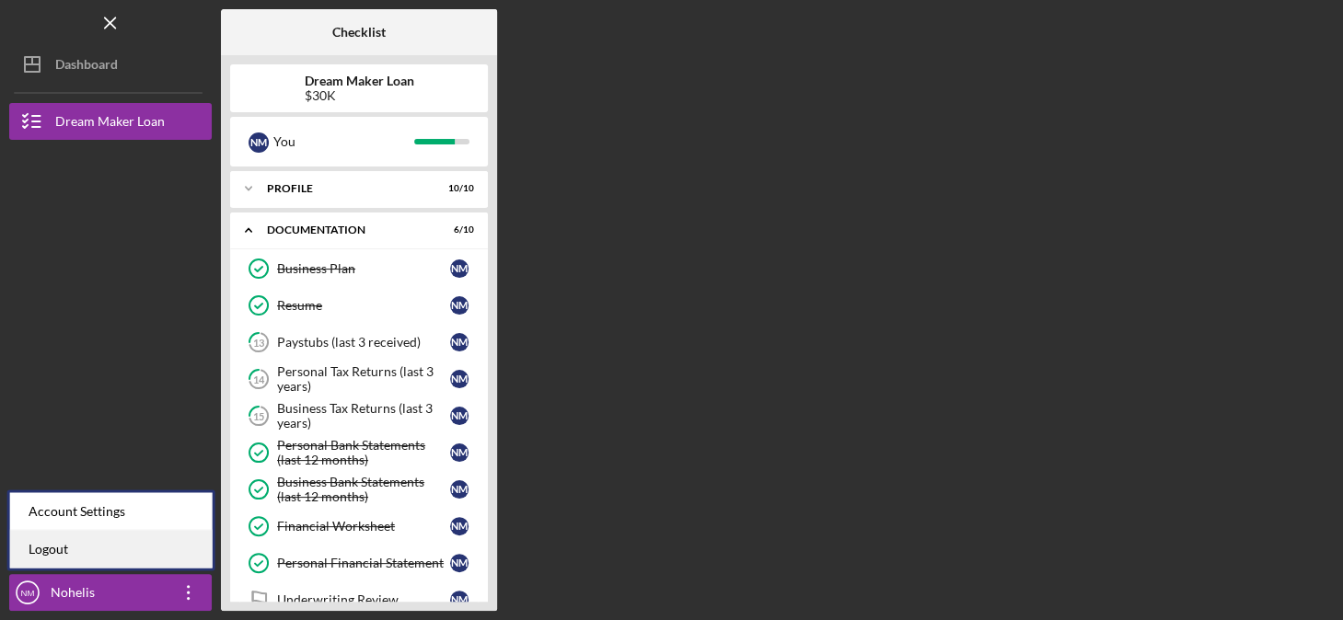
click at [150, 549] on link "Logout" at bounding box center [111, 549] width 202 height 38
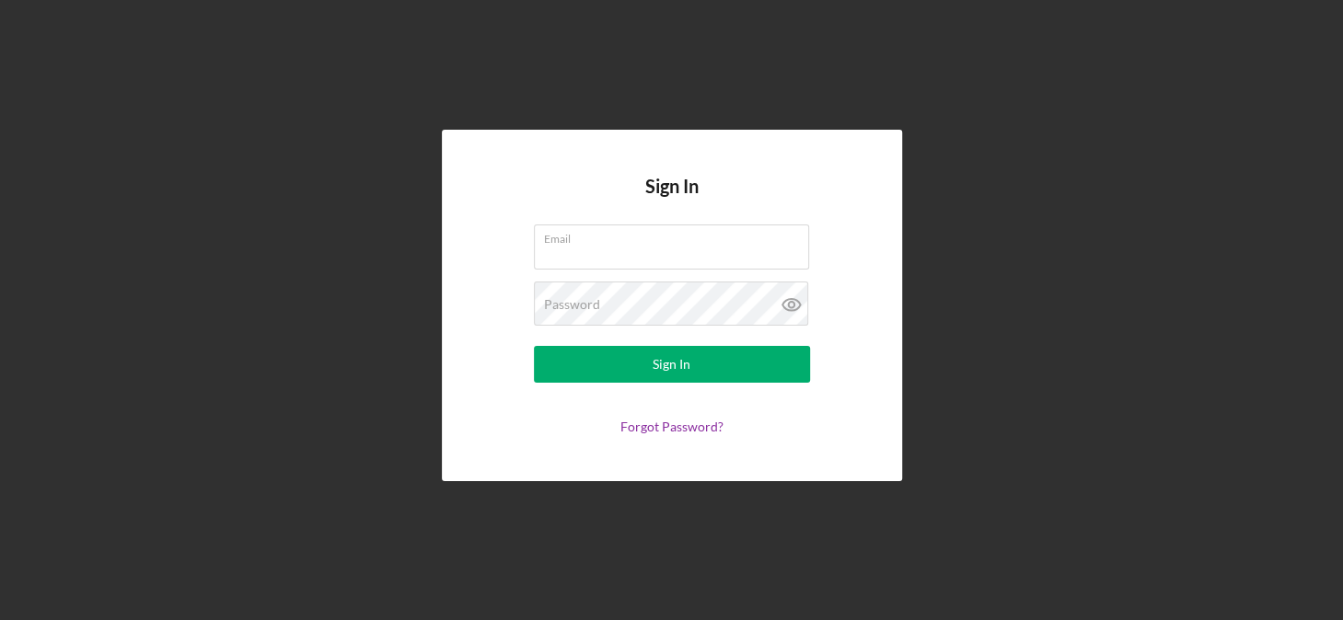
type input "[EMAIL_ADDRESS][DOMAIN_NAME]"
